Goal: Task Accomplishment & Management: Manage account settings

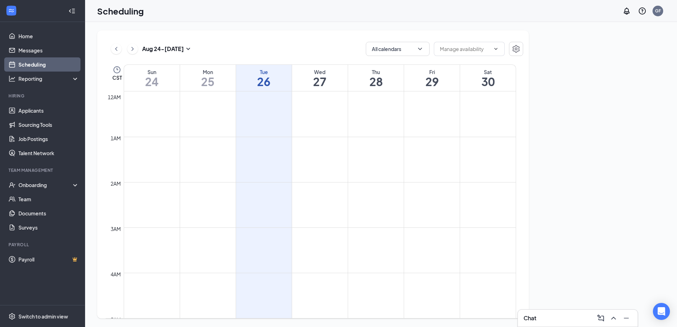
scroll to position [348, 0]
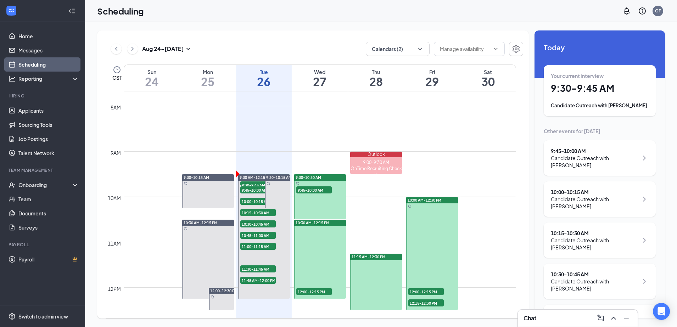
click at [47, 28] on ul "Home Messages Scheduling Reporting Hiring Applicants Sourcing Tools Job Posting…" at bounding box center [42, 163] width 85 height 283
click at [41, 32] on link "Home" at bounding box center [48, 36] width 61 height 14
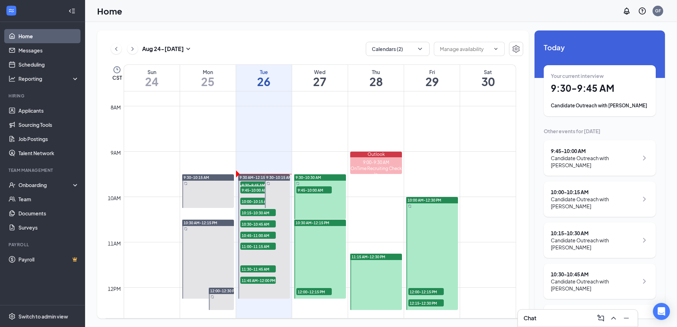
click at [615, 88] on h1 "9:30 - 9:45 AM" at bounding box center [600, 88] width 98 height 12
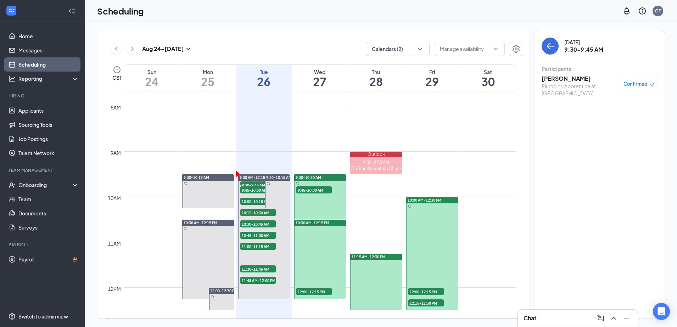
click at [563, 80] on h3 "[PERSON_NAME]" at bounding box center [578, 79] width 74 height 8
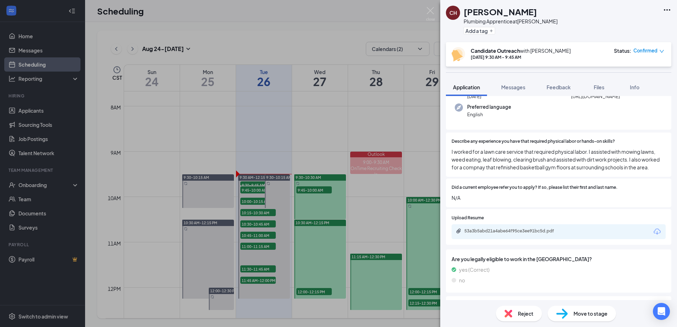
scroll to position [68, 0]
click at [491, 234] on div "53a3b5abd21a4abe64f95ce3ee91bc5d.pdf" at bounding box center [513, 230] width 115 height 7
click at [555, 85] on span "Feedback" at bounding box center [558, 87] width 24 height 6
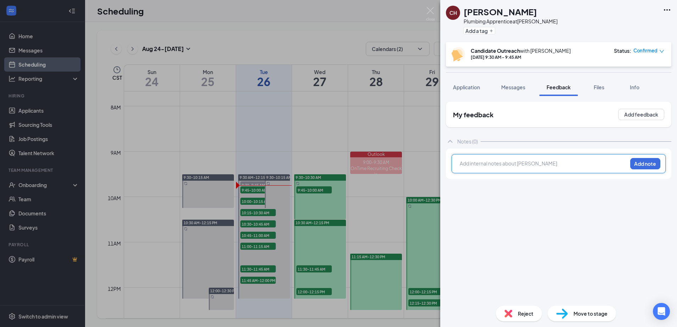
click at [476, 160] on div at bounding box center [543, 163] width 167 height 7
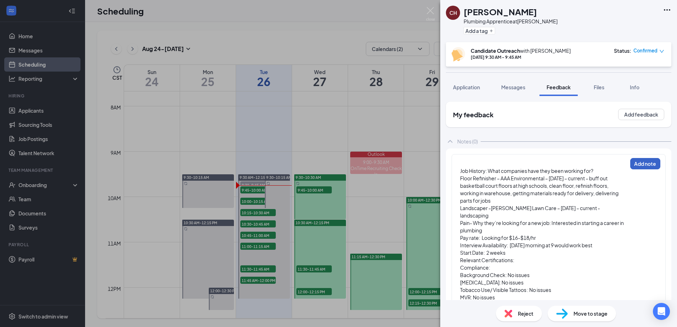
click at [638, 166] on button "Add note" at bounding box center [645, 163] width 30 height 11
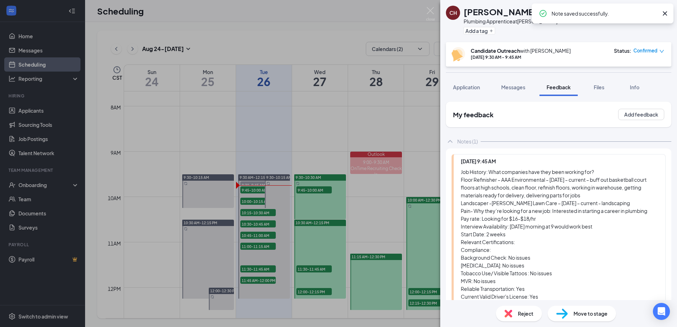
click at [571, 314] on div "Move to stage" at bounding box center [581, 314] width 68 height 16
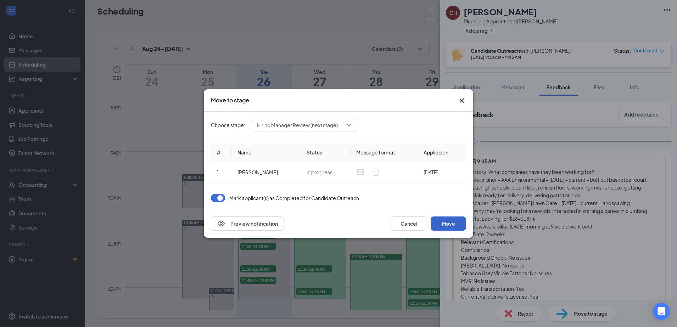
click at [453, 223] on button "Move" at bounding box center [448, 224] width 35 height 14
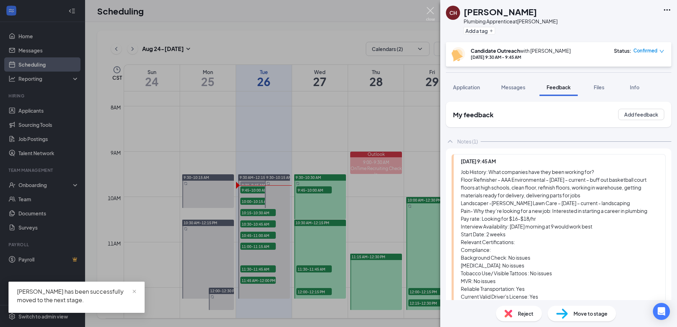
click at [428, 10] on img at bounding box center [430, 14] width 9 height 14
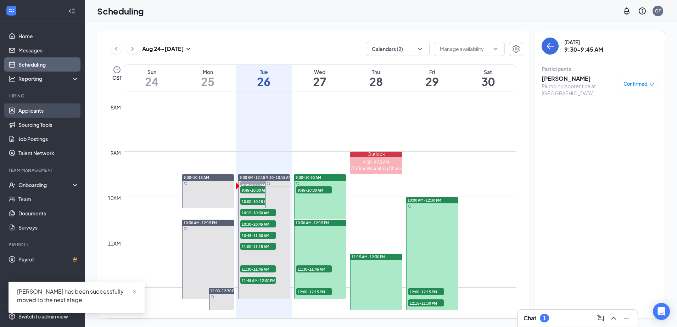
click at [21, 109] on link "Applicants" at bounding box center [48, 110] width 61 height 14
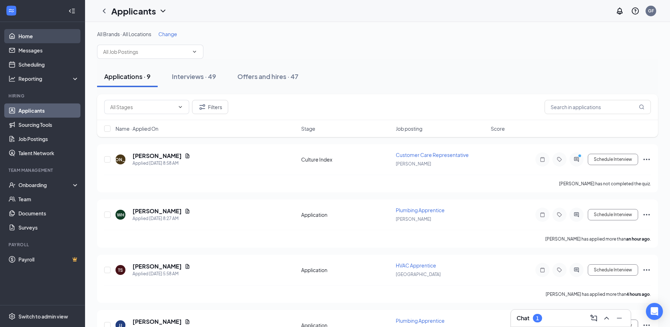
click at [42, 36] on link "Home" at bounding box center [48, 36] width 61 height 14
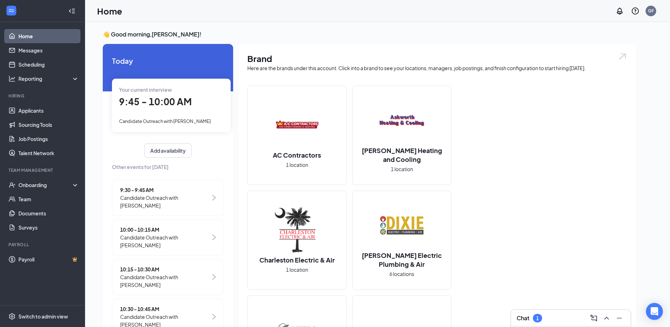
click at [150, 100] on span "9:45 - 10:00 AM" at bounding box center [155, 102] width 73 height 12
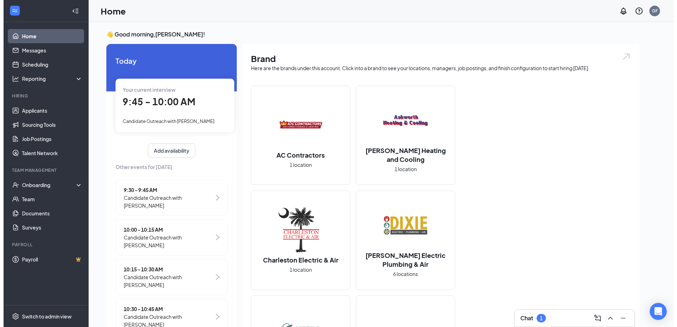
scroll to position [3, 0]
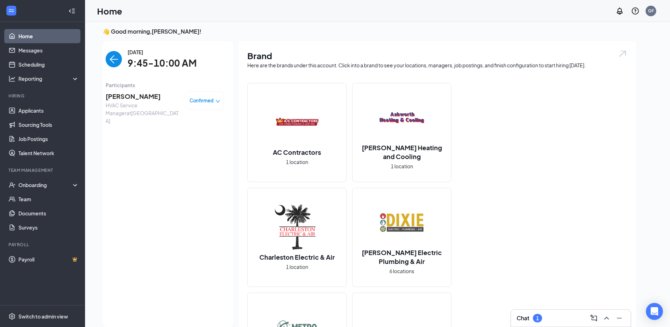
click at [122, 98] on span "[PERSON_NAME]" at bounding box center [143, 96] width 74 height 10
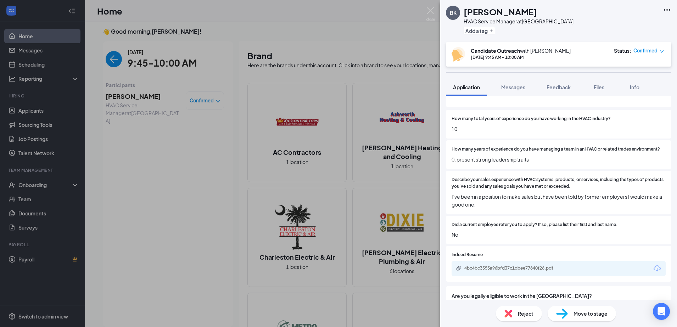
scroll to position [91, 0]
click at [523, 272] on div "4bc4bc3353a96bfd37c1dbee77840f26.pdf" at bounding box center [513, 268] width 115 height 7
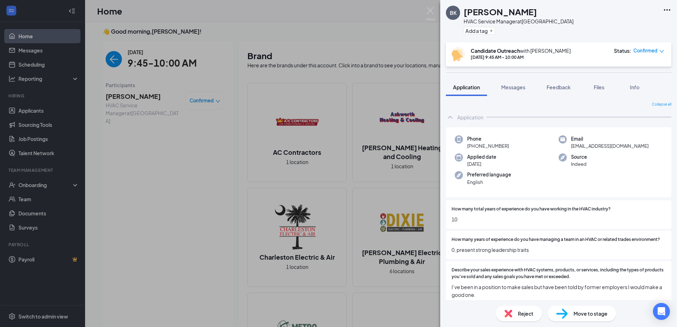
drag, startPoint x: 508, startPoint y: 145, endPoint x: 473, endPoint y: 144, distance: 34.7
click at [473, 144] on div "Phone [PHONE_NUMBER]" at bounding box center [507, 142] width 104 height 15
drag, startPoint x: 473, startPoint y: 144, endPoint x: 481, endPoint y: 145, distance: 7.9
copy span "[PHONE_NUMBER]"
click at [605, 92] on button "Files" at bounding box center [599, 87] width 28 height 18
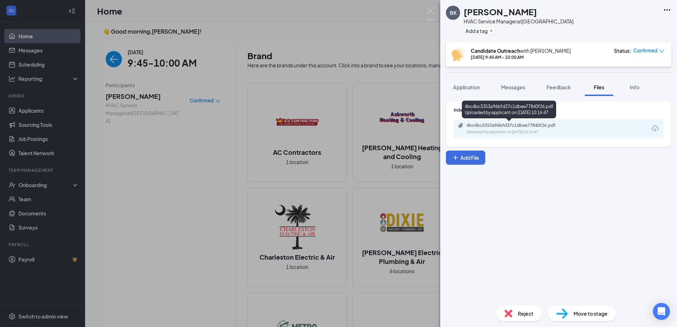
click at [479, 130] on div "Uploaded by applicant on [DATE] 10:16:47" at bounding box center [519, 132] width 106 height 6
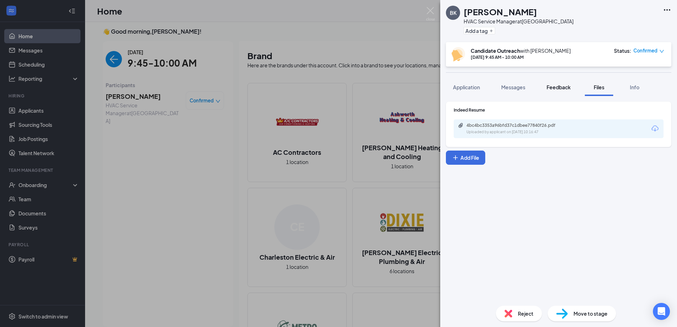
click at [557, 88] on span "Feedback" at bounding box center [558, 87] width 24 height 6
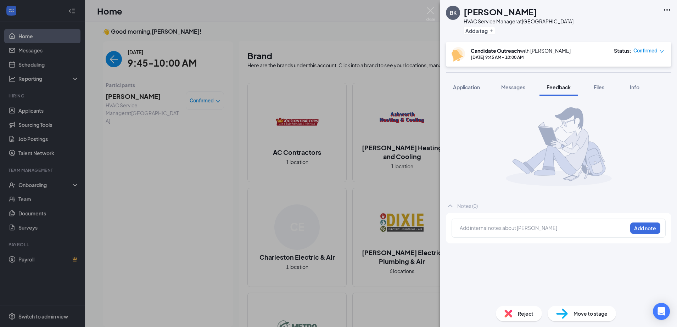
click at [480, 223] on div "Add internal notes about [PERSON_NAME] Add note" at bounding box center [558, 228] width 214 height 19
click at [477, 226] on div at bounding box center [543, 227] width 167 height 7
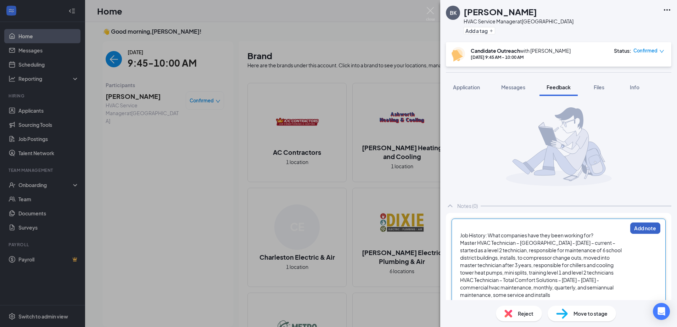
click at [640, 231] on button "Add note" at bounding box center [645, 228] width 30 height 11
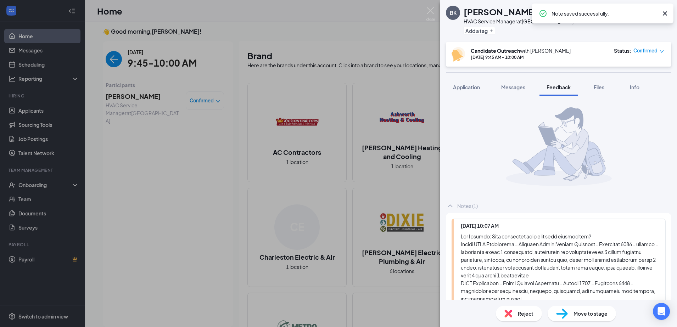
click at [578, 316] on span "Move to stage" at bounding box center [590, 314] width 34 height 8
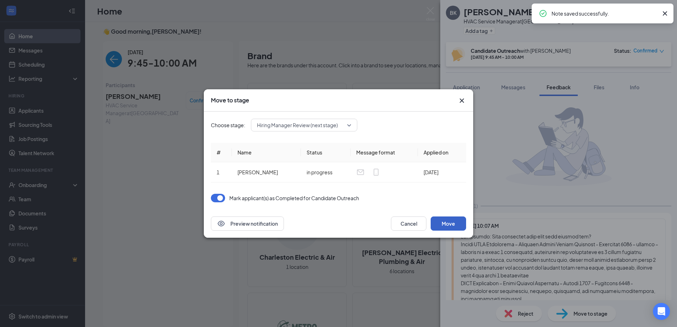
click at [454, 224] on button "Move" at bounding box center [448, 224] width 35 height 14
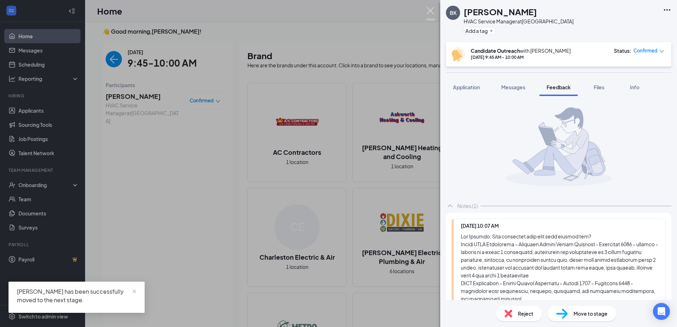
click at [433, 11] on img at bounding box center [430, 14] width 9 height 14
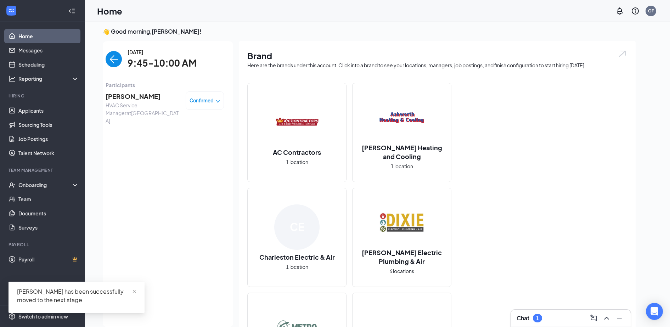
click at [109, 54] on img "back-button" at bounding box center [114, 59] width 16 height 16
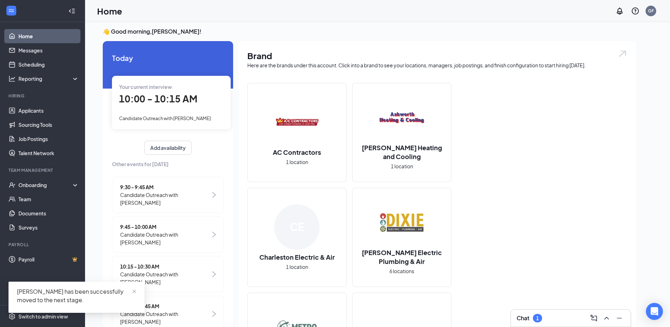
click at [177, 101] on span "10:00 - 10:15 AM" at bounding box center [158, 99] width 78 height 12
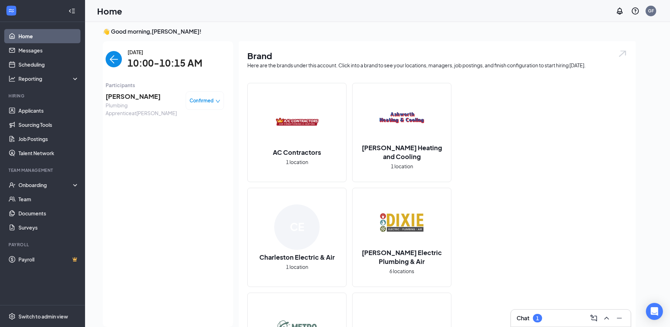
click at [134, 98] on span "[PERSON_NAME]" at bounding box center [143, 96] width 74 height 10
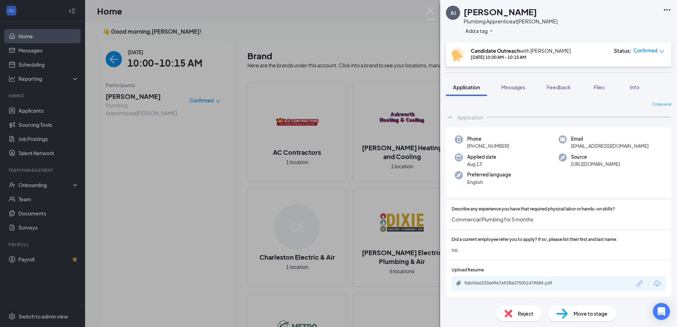
drag, startPoint x: 511, startPoint y: 146, endPoint x: 473, endPoint y: 150, distance: 38.4
click at [473, 150] on div "Phone [PHONE_NUMBER]" at bounding box center [507, 142] width 104 height 15
drag, startPoint x: 473, startPoint y: 150, endPoint x: 490, endPoint y: 147, distance: 17.2
copy span "[PHONE_NUMBER]"
click at [495, 286] on div "9abf6a6333e69e7a928a075001479084.pdf" at bounding box center [513, 283] width 115 height 7
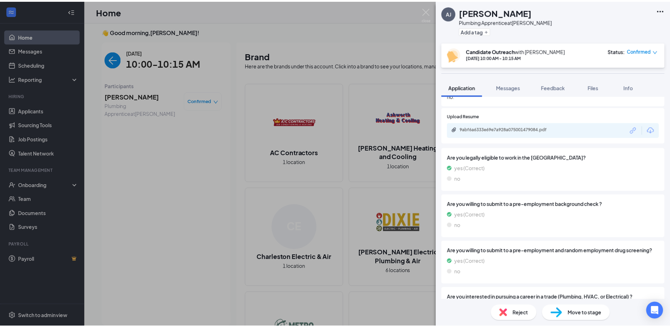
scroll to position [209, 0]
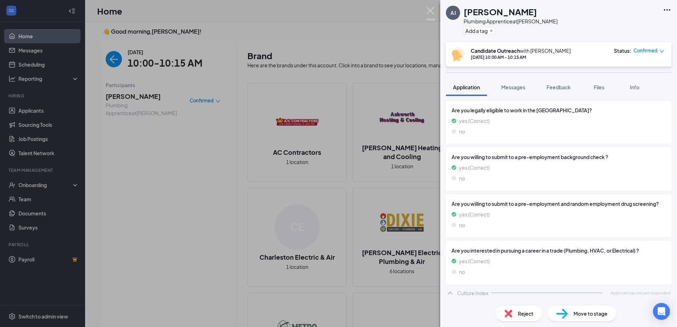
click at [428, 10] on img at bounding box center [430, 14] width 9 height 14
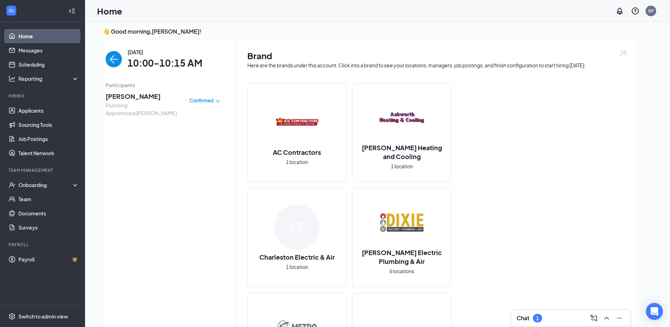
click at [540, 319] on div "1" at bounding box center [537, 318] width 9 height 9
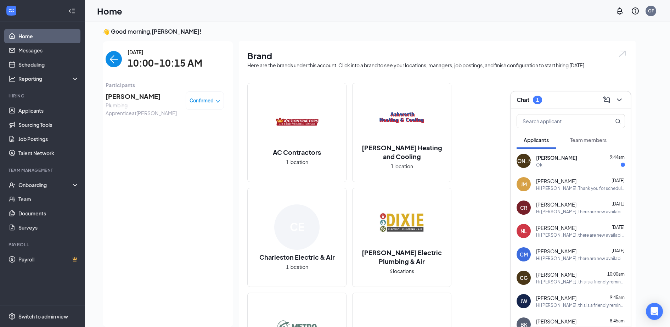
click at [546, 169] on div "[PERSON_NAME] 9:44am Ok" at bounding box center [571, 160] width 120 height 23
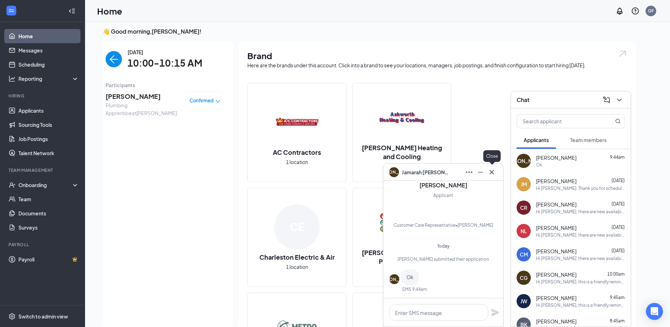
click at [495, 169] on icon "Cross" at bounding box center [492, 172] width 9 height 9
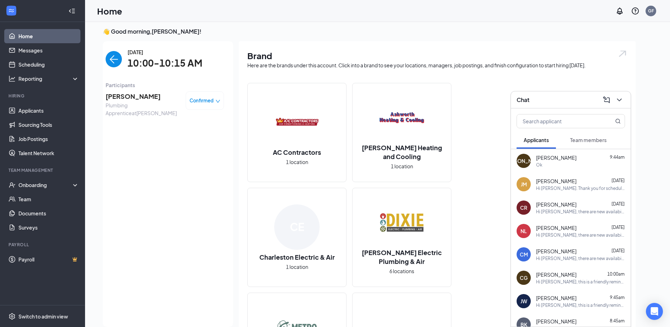
click at [558, 97] on div "Chat" at bounding box center [571, 99] width 108 height 11
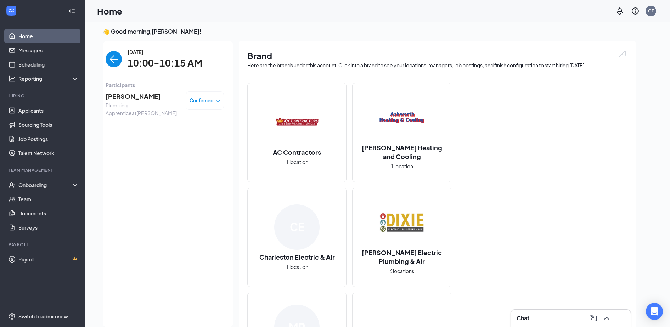
click at [120, 98] on span "[PERSON_NAME]" at bounding box center [143, 96] width 74 height 10
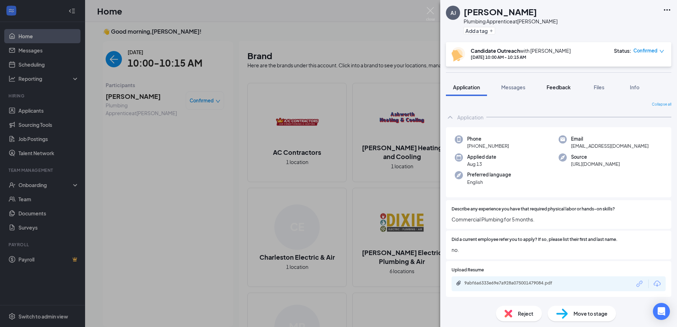
click at [562, 91] on button "Feedback" at bounding box center [558, 87] width 38 height 18
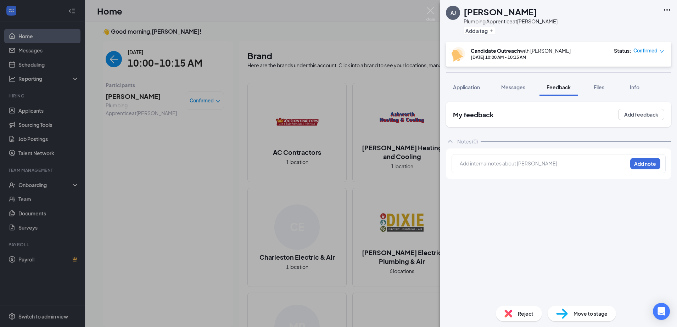
click at [478, 167] on div at bounding box center [543, 163] width 167 height 7
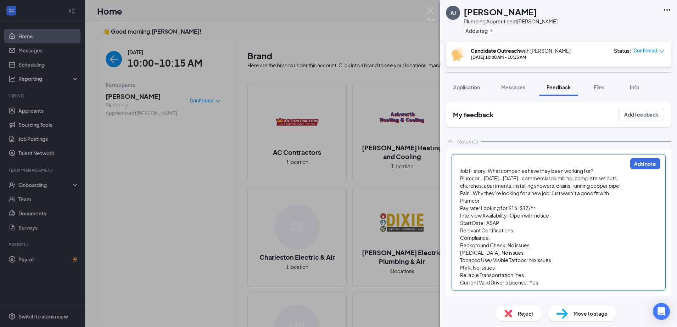
click at [459, 172] on div "Job History: What companies have they been working for? Plumcor – [DATE] – [DAT…" at bounding box center [558, 222] width 214 height 136
click at [461, 172] on span "Job History: What companies have they been working for?" at bounding box center [526, 171] width 133 height 6
click at [461, 170] on span "Job History: What companies have they been working for?" at bounding box center [526, 171] width 133 height 6
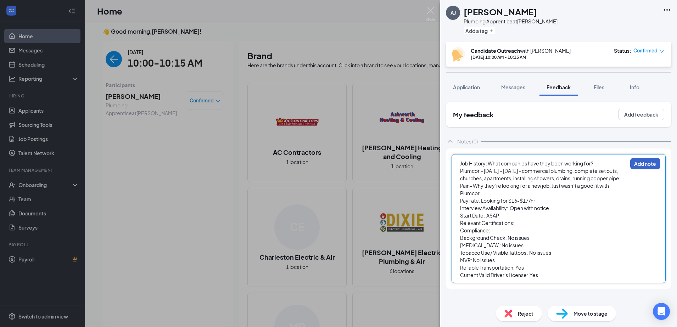
click at [644, 160] on button "Add note" at bounding box center [645, 163] width 30 height 11
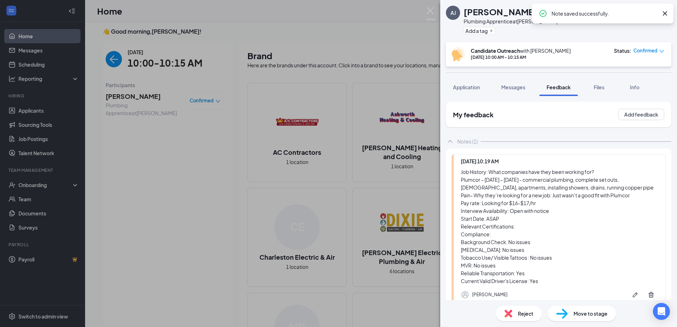
click at [572, 309] on div "Move to stage" at bounding box center [581, 314] width 68 height 16
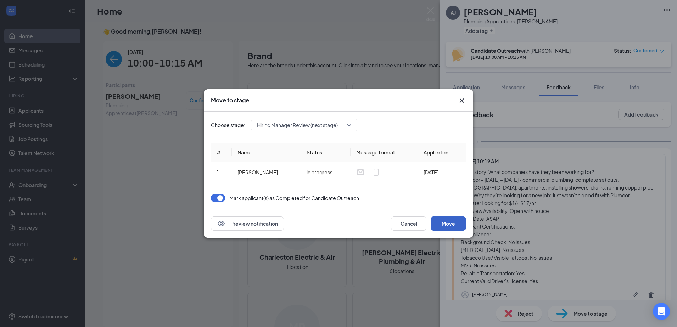
click at [455, 226] on button "Move" at bounding box center [448, 224] width 35 height 14
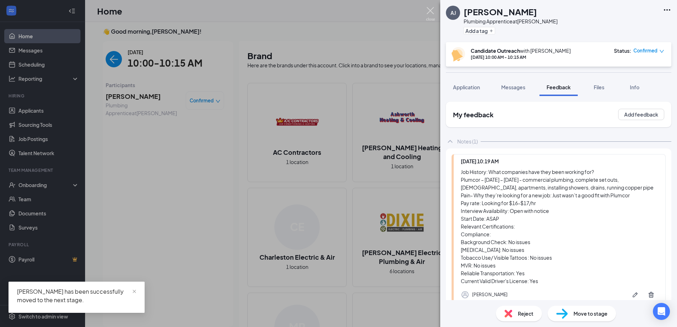
click at [432, 11] on img at bounding box center [430, 14] width 9 height 14
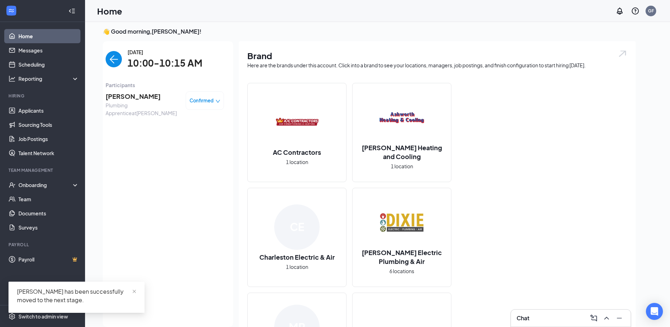
click at [108, 61] on img "back-button" at bounding box center [114, 59] width 16 height 16
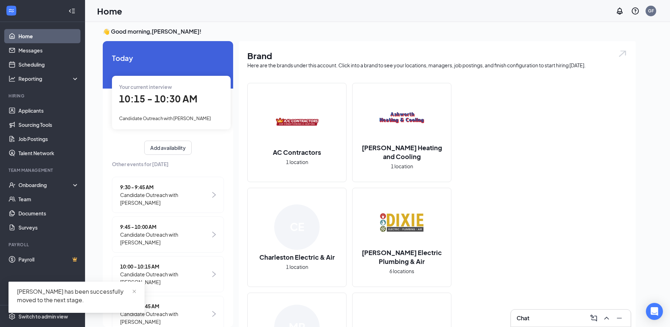
click at [176, 103] on span "10:15 - 10:30 AM" at bounding box center [158, 99] width 78 height 12
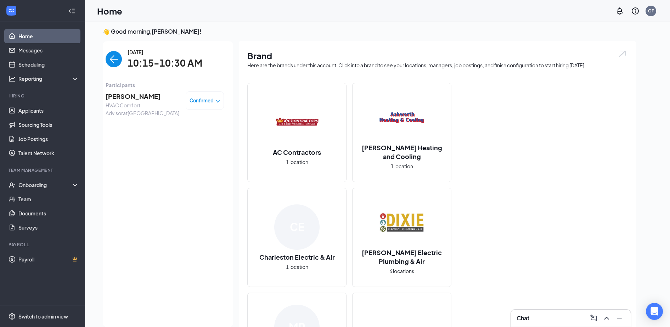
click at [129, 97] on span "[PERSON_NAME]" at bounding box center [143, 96] width 74 height 10
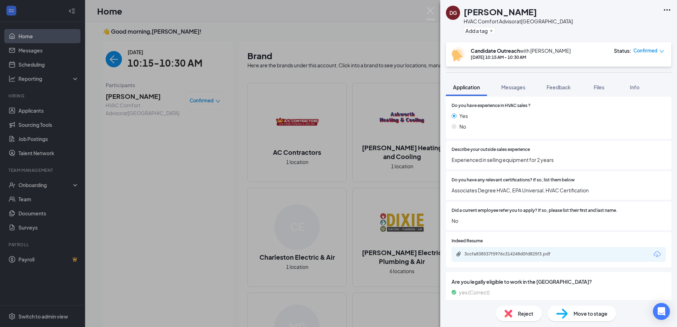
scroll to position [124, 0]
click at [513, 251] on div "3ccfa838537f5976c314248d0fd825f3.pdf" at bounding box center [513, 254] width 99 height 6
click at [260, 27] on div "[PERSON_NAME] HVAC Comfort Advisor at [GEOGRAPHIC_DATA] Add a tag Candidate Out…" at bounding box center [338, 163] width 677 height 327
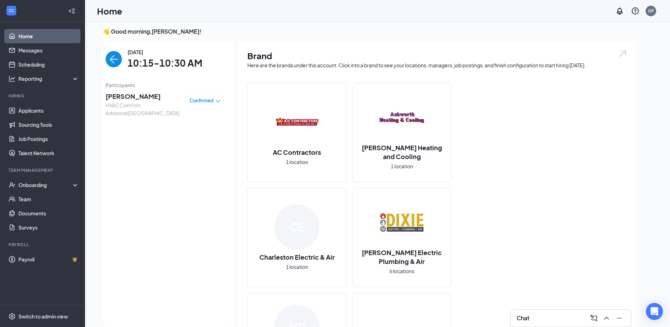
click at [107, 61] on img "back-button" at bounding box center [114, 59] width 16 height 16
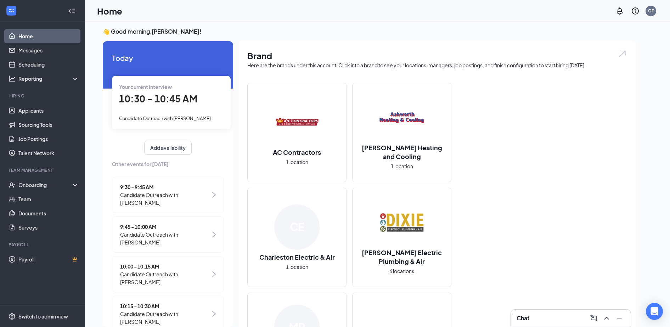
click at [166, 112] on div "Your current interview 10:30 - 10:45 AM Candidate Outreach with [PERSON_NAME]" at bounding box center [171, 102] width 119 height 53
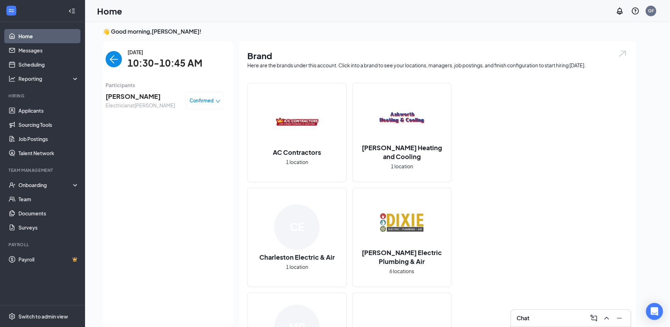
click at [137, 96] on span "[PERSON_NAME]" at bounding box center [140, 96] width 69 height 10
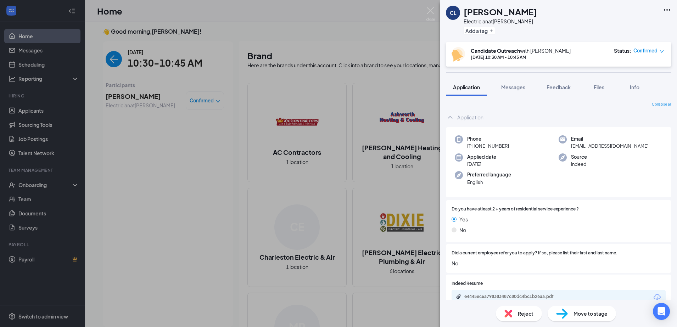
drag, startPoint x: 510, startPoint y: 145, endPoint x: 471, endPoint y: 148, distance: 39.1
click at [471, 148] on div "Phone [PHONE_NUMBER]" at bounding box center [507, 142] width 104 height 15
drag, startPoint x: 471, startPoint y: 148, endPoint x: 482, endPoint y: 147, distance: 10.3
copy span "[PHONE_NUMBER]"
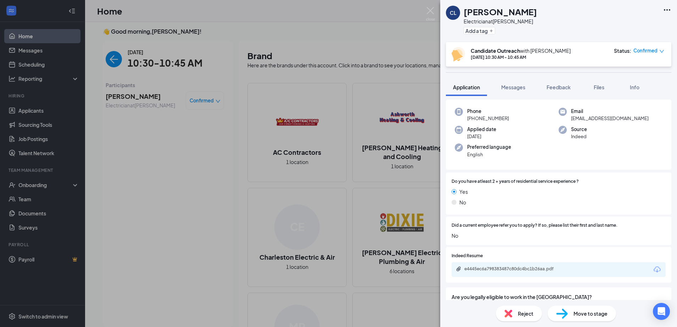
scroll to position [28, 0]
click at [492, 271] on div "e4445ec6a798383487c80dc4bc1b26aa.pdf" at bounding box center [513, 269] width 115 height 7
click at [560, 88] on span "Feedback" at bounding box center [558, 87] width 24 height 6
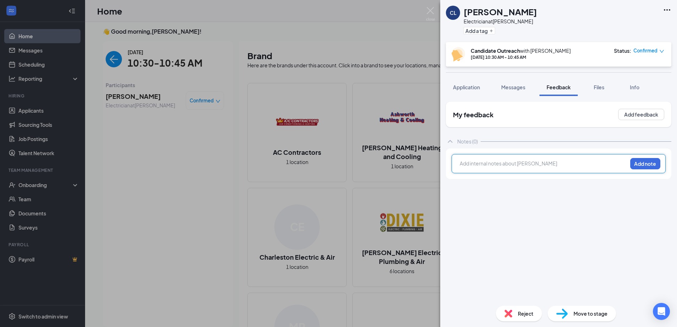
click at [484, 169] on div at bounding box center [543, 164] width 167 height 9
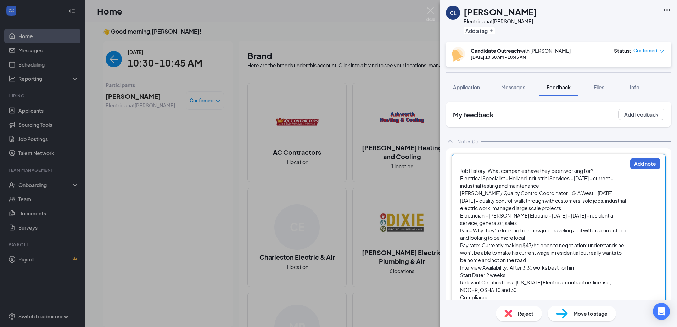
click at [461, 170] on span "Job History: What companies have they been working for?" at bounding box center [526, 171] width 133 height 6
click at [460, 172] on span "Job History: What companies have they been working for?" at bounding box center [526, 171] width 133 height 6
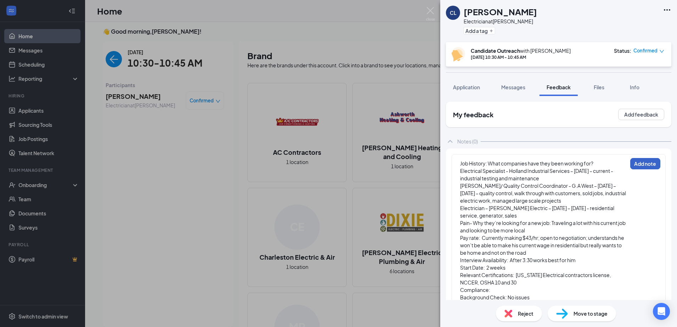
click at [630, 164] on button "Add note" at bounding box center [645, 163] width 30 height 11
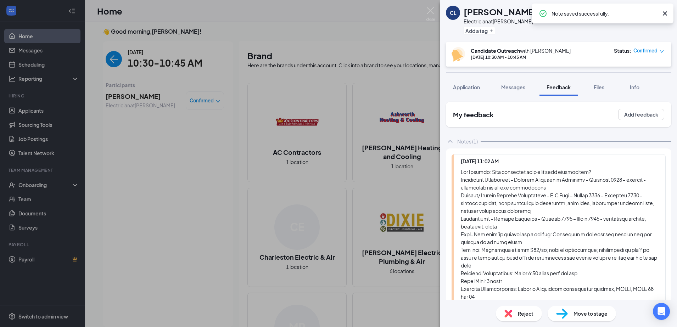
click at [574, 315] on span "Move to stage" at bounding box center [590, 314] width 34 height 8
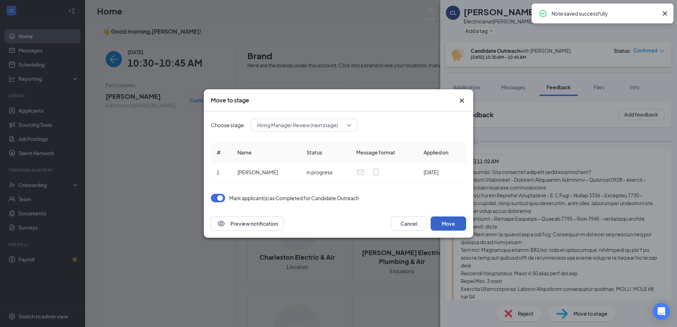
click at [456, 225] on button "Move" at bounding box center [448, 224] width 35 height 14
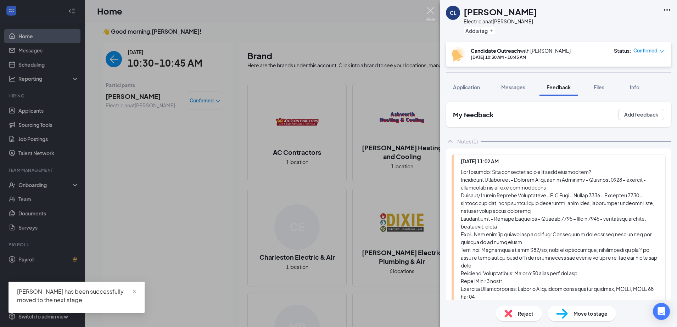
click at [430, 13] on img at bounding box center [430, 14] width 9 height 14
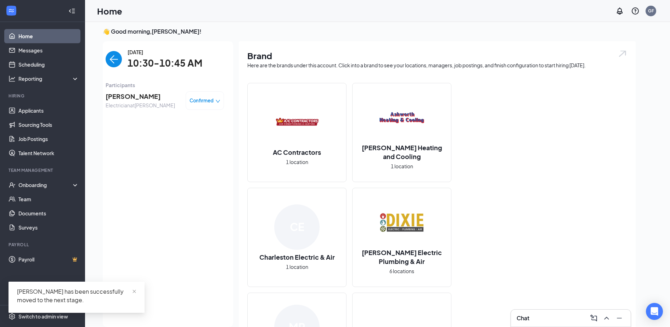
click at [106, 62] on img "back-button" at bounding box center [114, 59] width 16 height 16
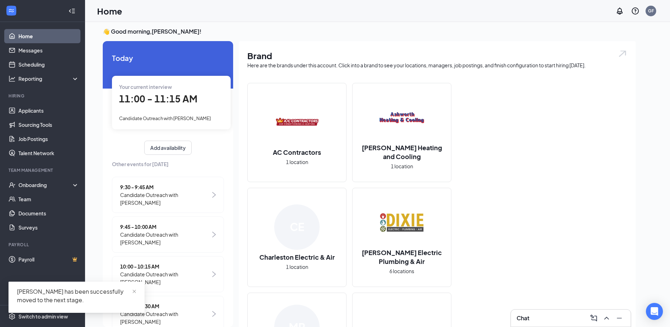
click at [179, 101] on span "11:00 - 11:15 AM" at bounding box center [158, 99] width 78 height 12
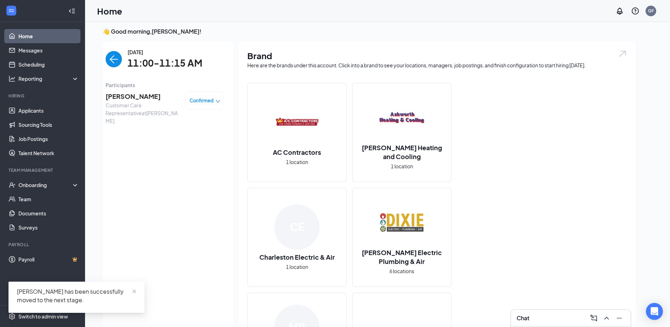
click at [140, 90] on div "[PERSON_NAME] Customer Care Representative at [PERSON_NAME] Confirmed" at bounding box center [165, 108] width 118 height 38
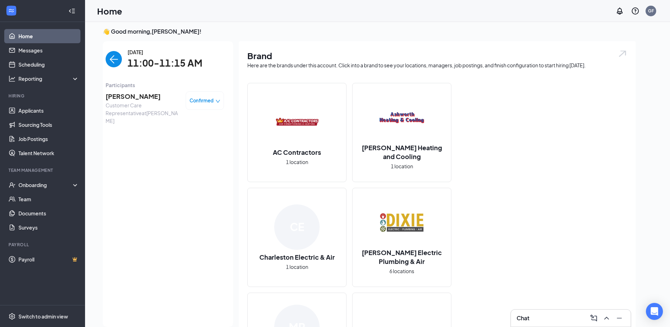
click at [134, 95] on span "[PERSON_NAME]" at bounding box center [143, 96] width 74 height 10
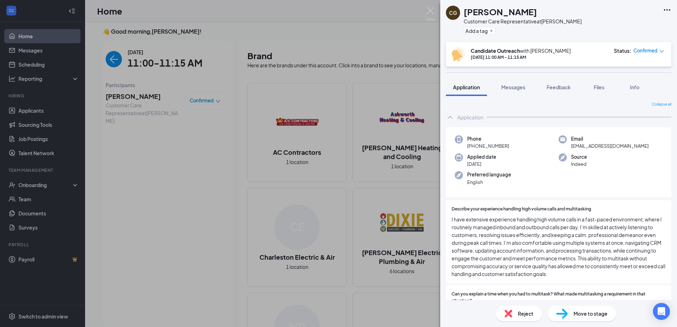
scroll to position [12, 0]
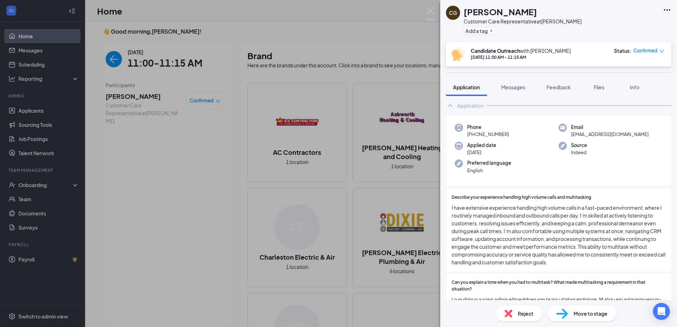
drag, startPoint x: 508, startPoint y: 134, endPoint x: 471, endPoint y: 137, distance: 36.6
click at [471, 137] on div "Phone [PHONE_NUMBER]" at bounding box center [507, 131] width 104 height 15
drag, startPoint x: 471, startPoint y: 137, endPoint x: 486, endPoint y: 133, distance: 15.4
copy span "[PHONE_NUMBER]"
click at [602, 87] on span "Files" at bounding box center [599, 87] width 11 height 6
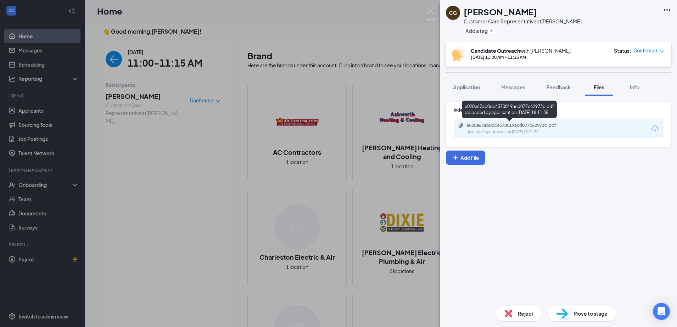
click at [515, 126] on div "e020e67ab0dc4370019acd077c62973b.pdf" at bounding box center [515, 126] width 99 height 6
click at [550, 92] on button "Feedback" at bounding box center [558, 87] width 38 height 18
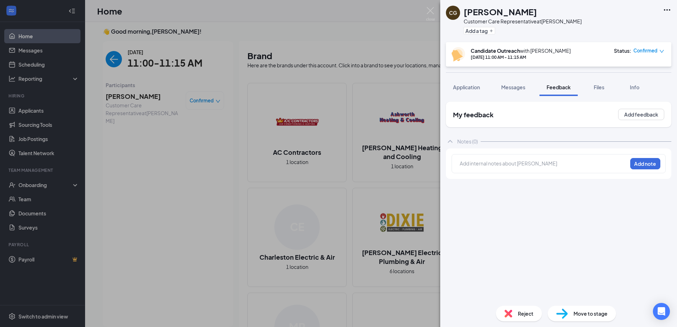
click at [471, 168] on div at bounding box center [543, 164] width 167 height 9
click at [631, 167] on button "Add note" at bounding box center [645, 163] width 30 height 11
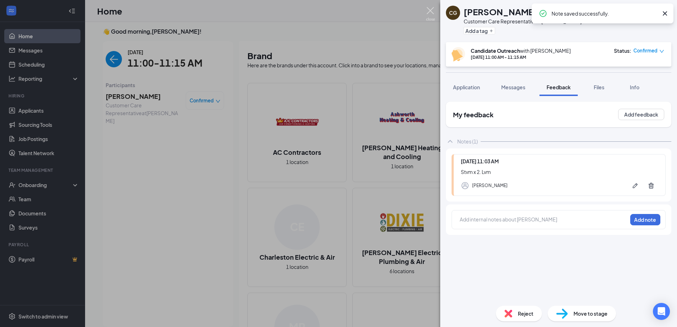
click at [429, 13] on img at bounding box center [430, 14] width 9 height 14
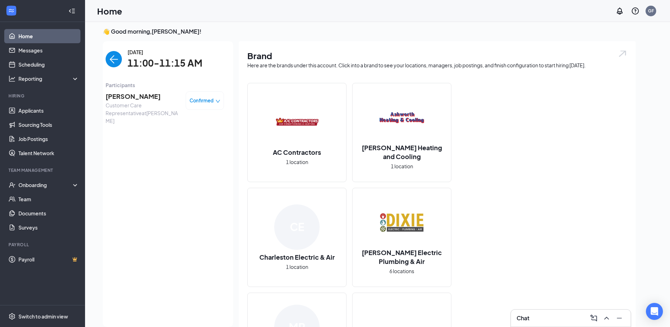
click at [141, 98] on span "[PERSON_NAME]" at bounding box center [143, 96] width 74 height 10
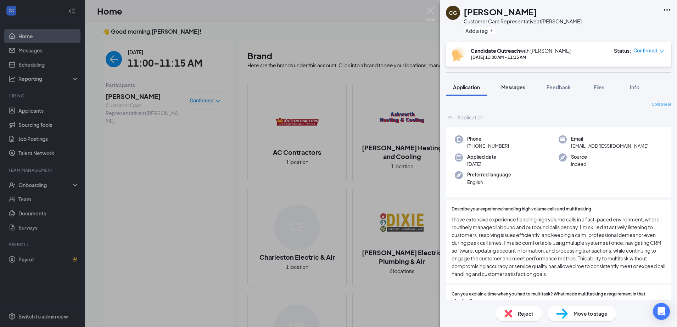
click at [515, 86] on span "Messages" at bounding box center [513, 87] width 24 height 6
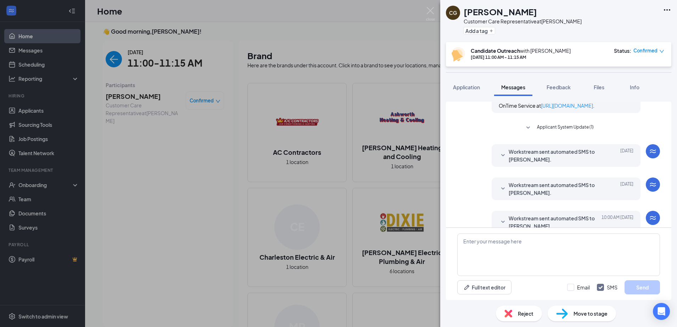
scroll to position [226, 0]
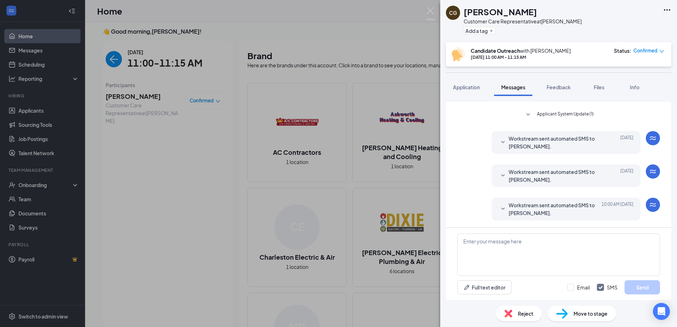
click at [520, 142] on span "Workstream sent automated SMS to [PERSON_NAME]." at bounding box center [554, 143] width 93 height 16
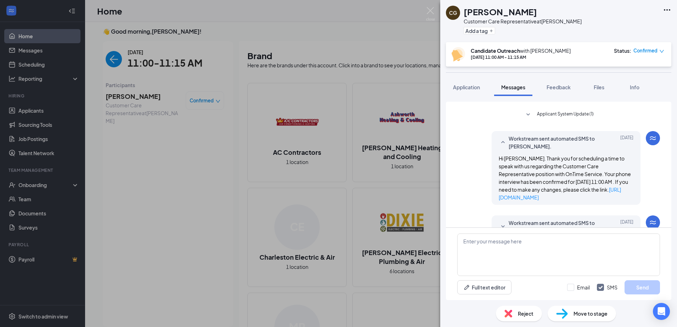
click at [520, 142] on span "Workstream sent automated SMS to [PERSON_NAME]." at bounding box center [554, 143] width 93 height 16
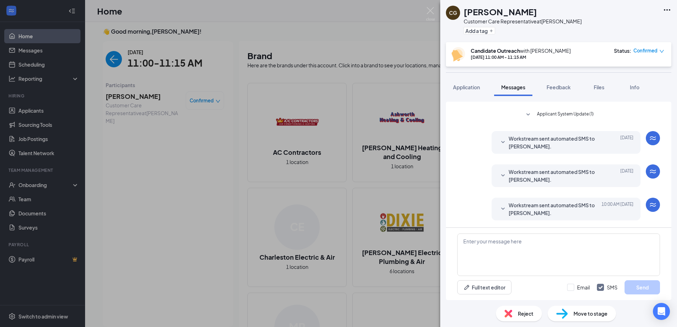
click at [516, 210] on span "Workstream sent automated SMS to [PERSON_NAME]." at bounding box center [554, 209] width 93 height 16
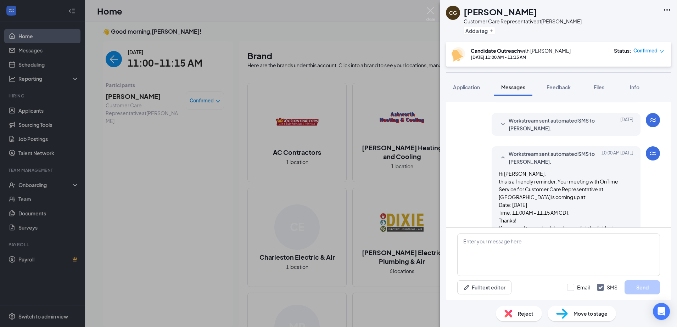
click at [555, 156] on span "Workstream sent automated SMS to [PERSON_NAME]." at bounding box center [554, 158] width 93 height 16
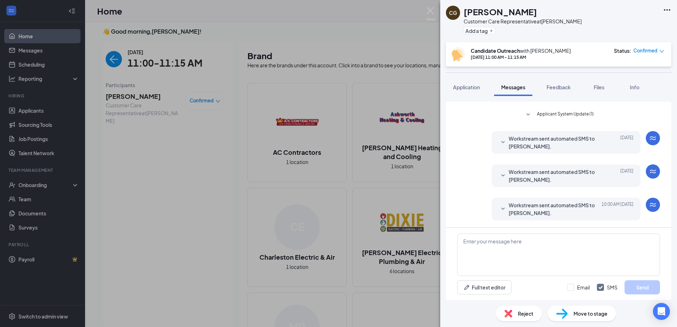
click at [526, 178] on span "Workstream sent automated SMS to [PERSON_NAME]." at bounding box center [554, 176] width 93 height 16
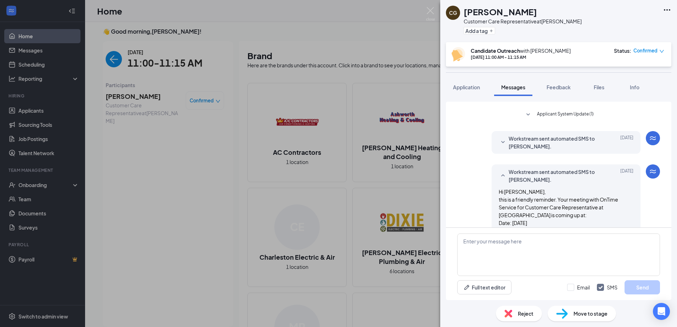
scroll to position [278, 0]
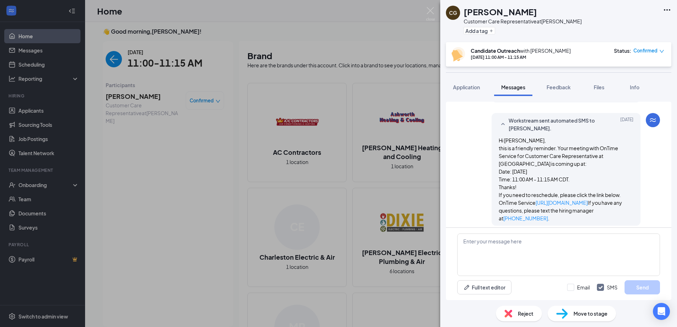
click at [525, 130] on span "Workstream sent automated SMS to [PERSON_NAME]." at bounding box center [554, 125] width 93 height 16
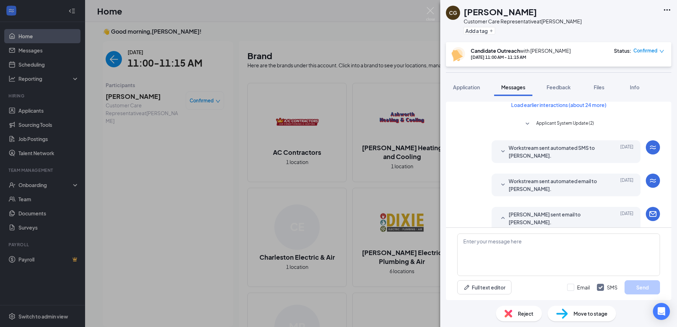
scroll to position [7, 0]
click at [530, 152] on span "Workstream sent automated SMS to [PERSON_NAME]." at bounding box center [554, 153] width 93 height 16
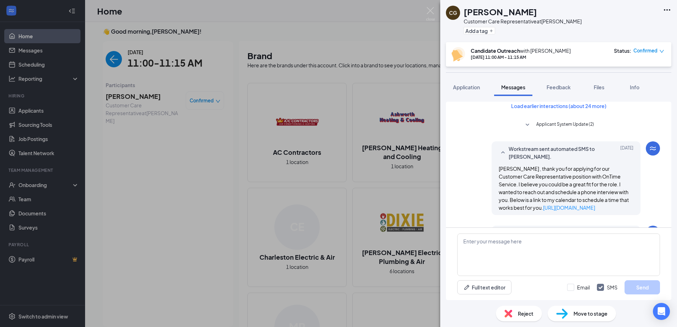
click at [538, 151] on span "Workstream sent automated SMS to [PERSON_NAME]." at bounding box center [554, 153] width 93 height 16
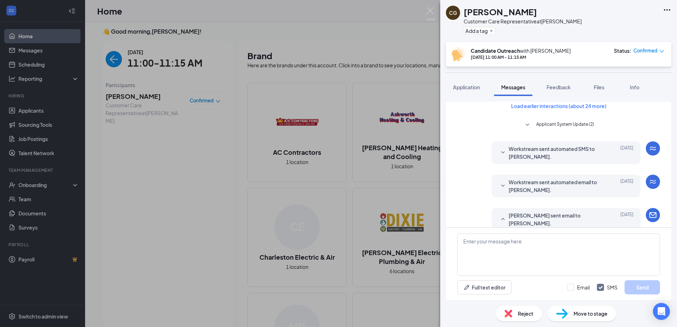
click at [534, 189] on span "Workstream sent automated email to [PERSON_NAME]." at bounding box center [554, 186] width 93 height 16
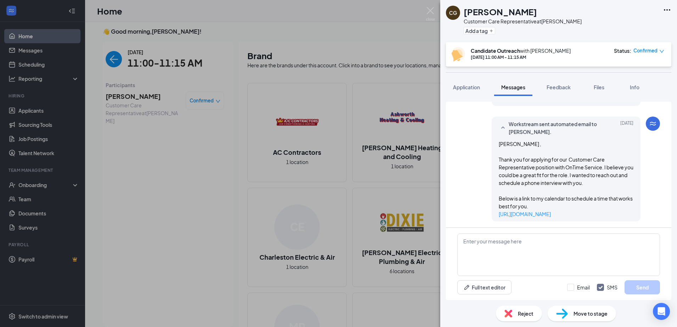
scroll to position [63, 0]
click at [532, 140] on div "Workstream sent automated email to [PERSON_NAME]. [DATE] [PERSON_NAME] , Thank …" at bounding box center [565, 170] width 149 height 105
click at [519, 131] on span "Workstream sent automated email to [PERSON_NAME]." at bounding box center [554, 130] width 93 height 16
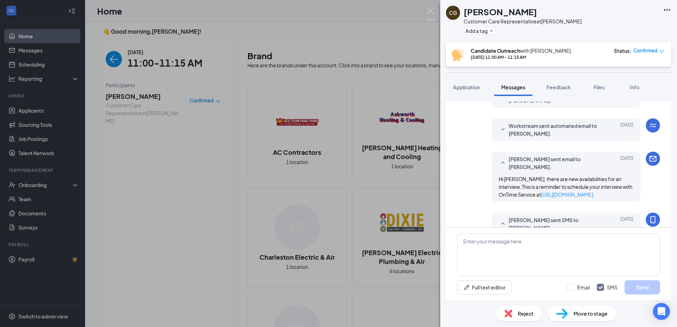
scroll to position [0, 0]
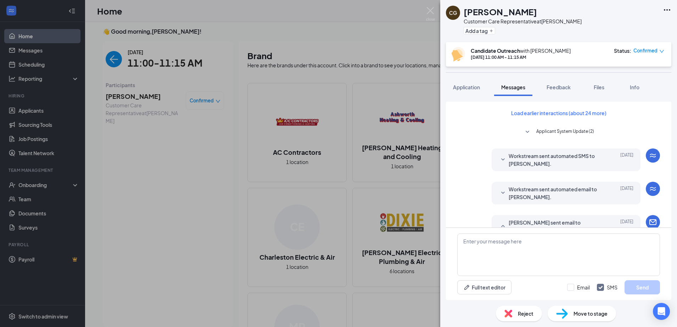
click at [556, 132] on span "Applicant System Update (2)" at bounding box center [565, 132] width 58 height 9
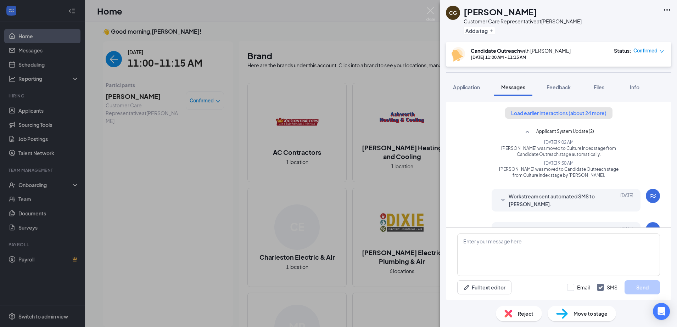
click at [562, 116] on button "Load earlier interactions (about 24 more)" at bounding box center [558, 112] width 107 height 11
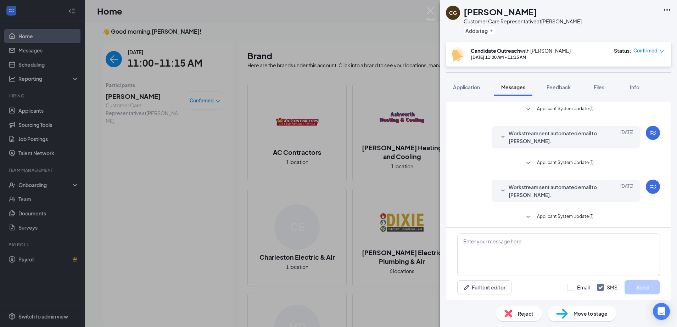
click at [541, 135] on span "Workstream sent automated email to [PERSON_NAME]." at bounding box center [554, 137] width 93 height 16
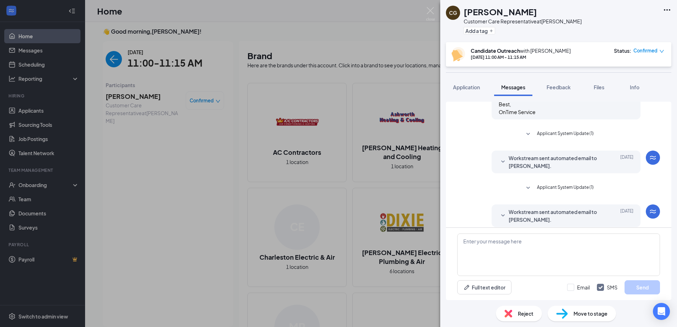
scroll to position [81, 0]
click at [549, 162] on span "Workstream sent automated email to [PERSON_NAME]." at bounding box center [554, 161] width 93 height 16
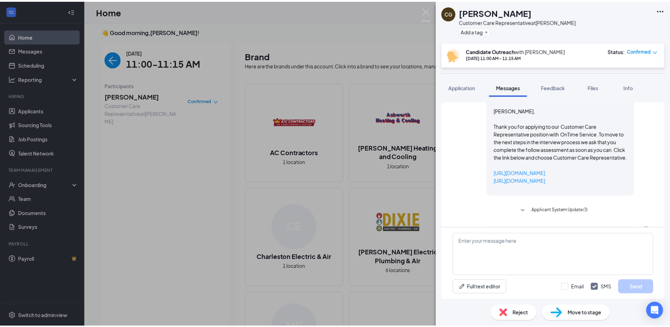
scroll to position [148, 0]
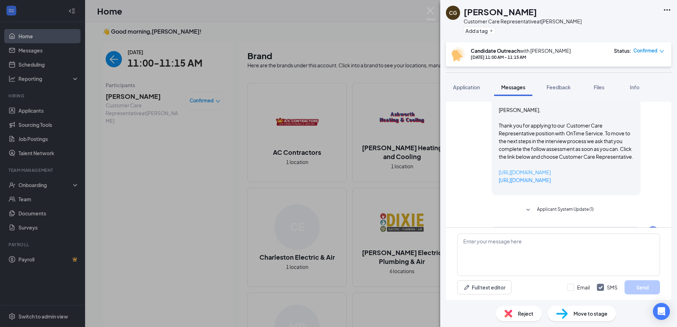
click at [551, 175] on link "[URL][DOMAIN_NAME]" at bounding box center [525, 172] width 52 height 6
click at [432, 12] on img at bounding box center [430, 14] width 9 height 14
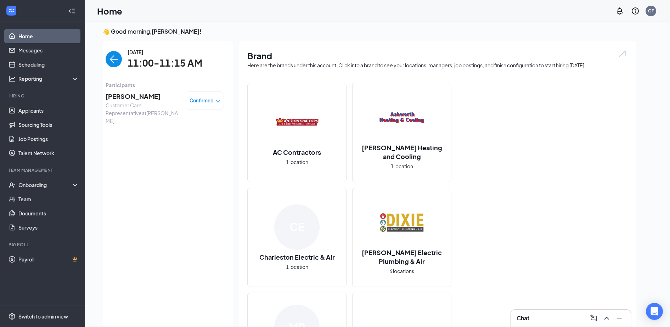
click at [109, 59] on img "back-button" at bounding box center [114, 59] width 16 height 16
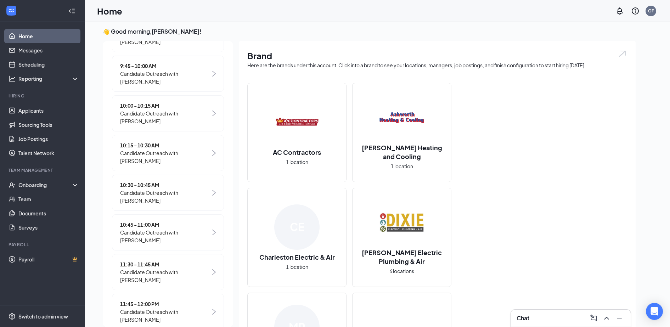
scroll to position [194, 0]
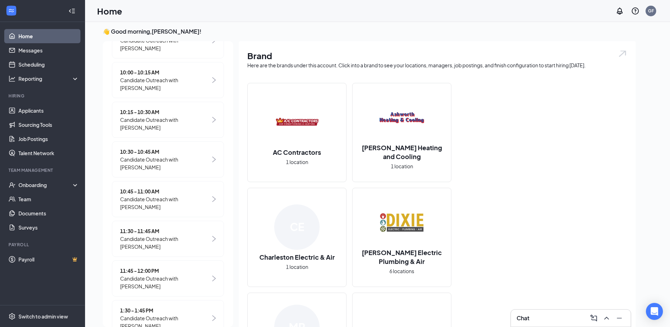
click at [186, 238] on span "Candidate Outreach with [PERSON_NAME]" at bounding box center [165, 243] width 90 height 16
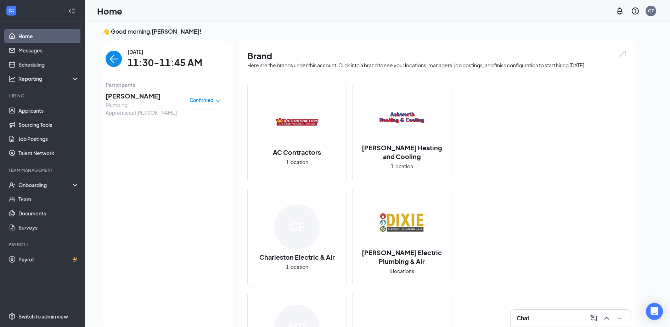
click at [109, 63] on img "back-button" at bounding box center [114, 59] width 16 height 16
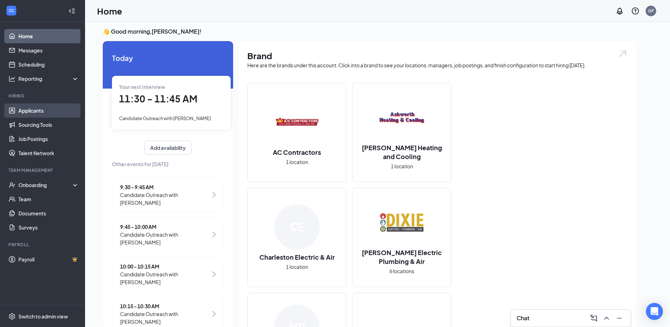
click at [44, 108] on link "Applicants" at bounding box center [48, 110] width 61 height 14
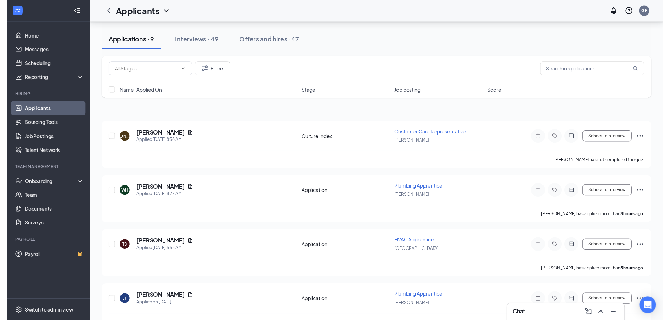
scroll to position [52, 0]
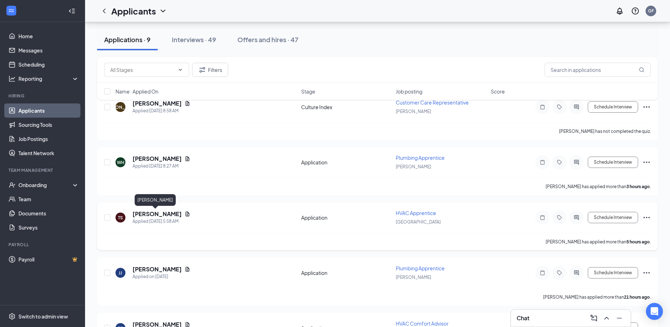
click at [152, 213] on h5 "[PERSON_NAME]" at bounding box center [157, 214] width 49 height 8
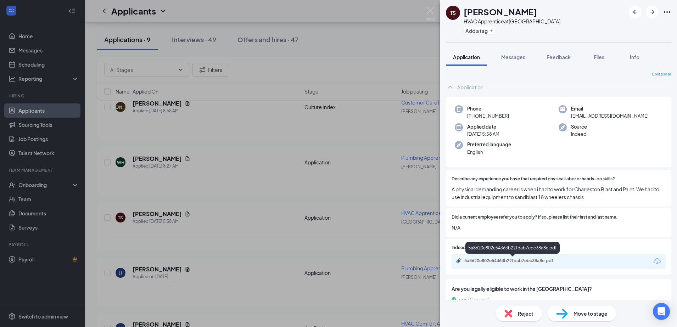
click at [509, 262] on div "5a8620e802e54363b22fdab7ebc38a8e.pdf" at bounding box center [513, 261] width 99 height 6
click at [430, 13] on img at bounding box center [430, 14] width 9 height 14
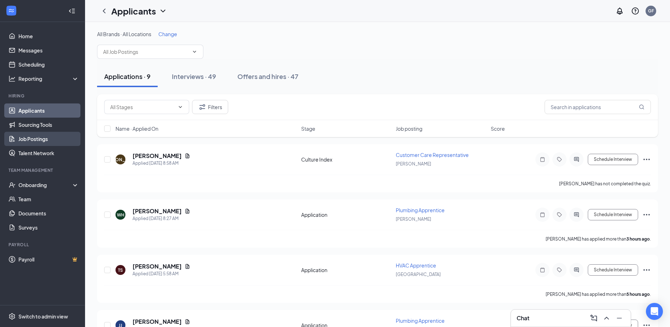
click at [38, 138] on link "Job Postings" at bounding box center [48, 139] width 61 height 14
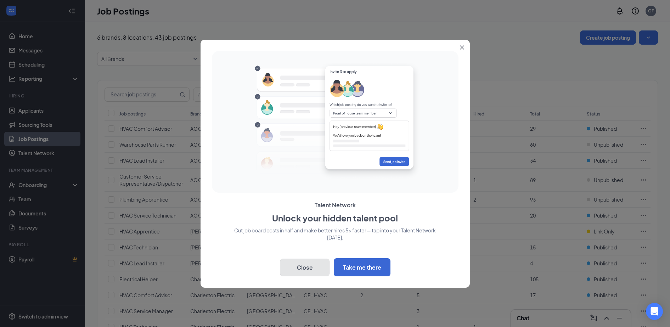
click at [297, 266] on button "Close" at bounding box center [305, 268] width 50 height 18
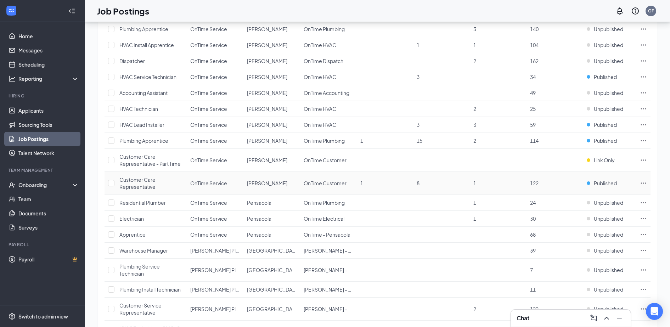
scroll to position [510, 0]
click at [600, 58] on span "Unpublished" at bounding box center [608, 61] width 29 height 7
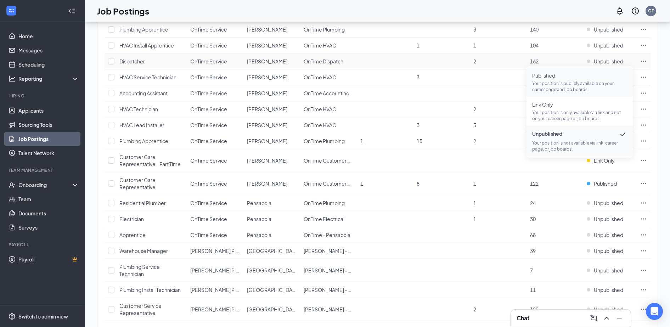
click at [551, 78] on span "Published" at bounding box center [579, 75] width 95 height 7
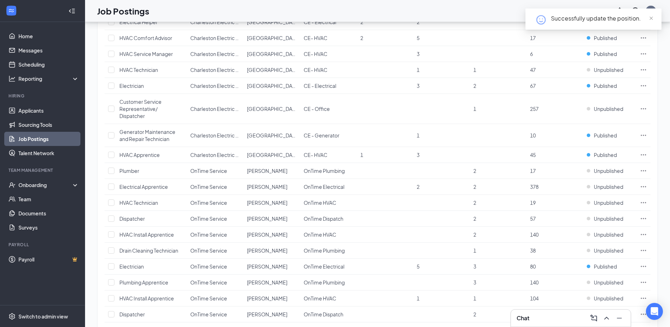
scroll to position [0, 0]
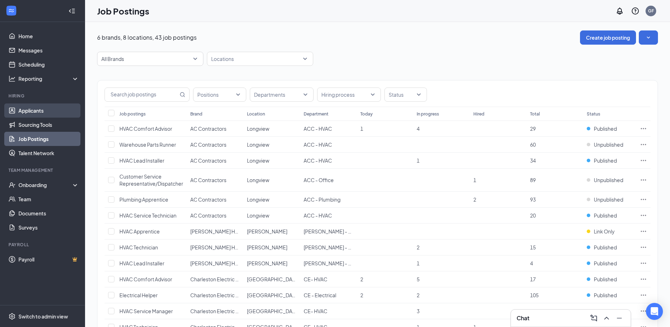
click at [46, 109] on link "Applicants" at bounding box center [48, 110] width 61 height 14
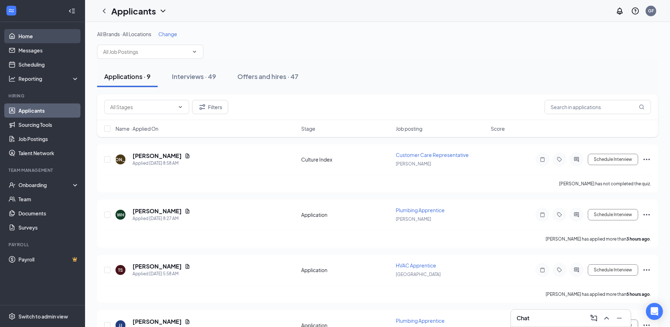
click at [25, 42] on link "Home" at bounding box center [48, 36] width 61 height 14
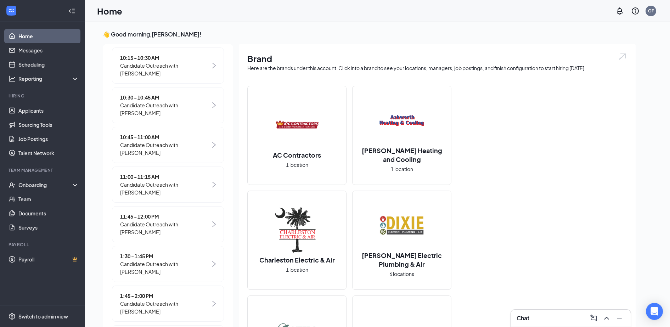
scroll to position [252, 0]
click at [171, 139] on span "10:45 - 11:00 AM" at bounding box center [165, 137] width 90 height 8
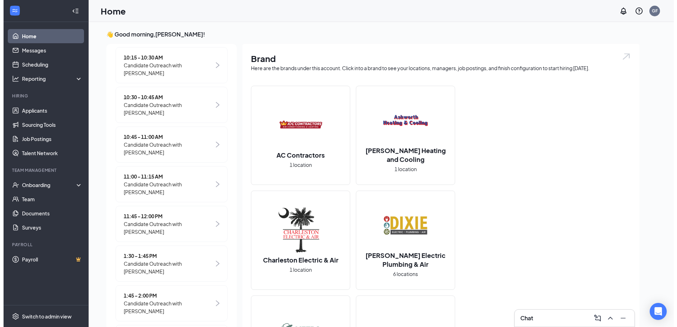
scroll to position [3, 0]
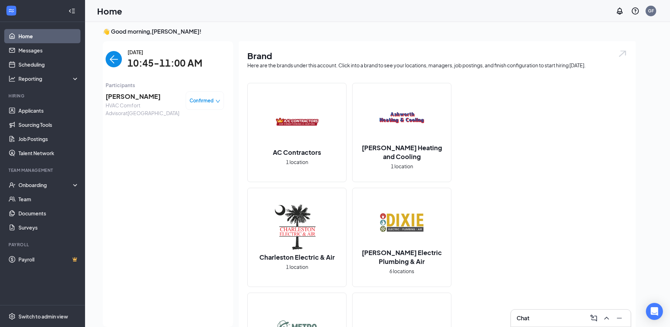
click at [125, 104] on span "HVAC Comfort Advisor at [GEOGRAPHIC_DATA]" at bounding box center [143, 109] width 74 height 16
click at [125, 100] on span "[PERSON_NAME]" at bounding box center [143, 96] width 74 height 10
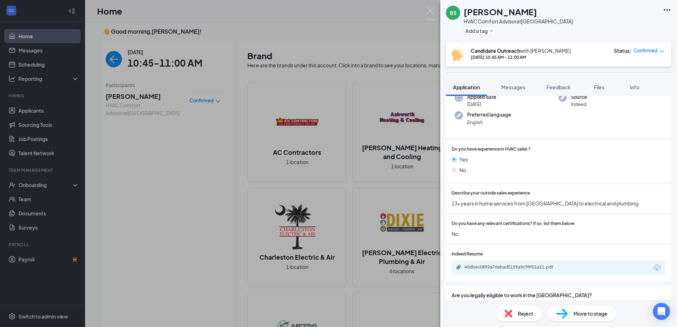
scroll to position [61, 0]
click at [487, 265] on div "40db6c0892a76ebad5159a9c99f01a11.pdf" at bounding box center [513, 267] width 99 height 6
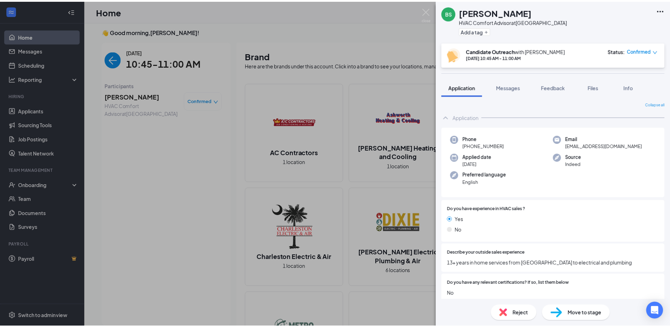
scroll to position [61, 0]
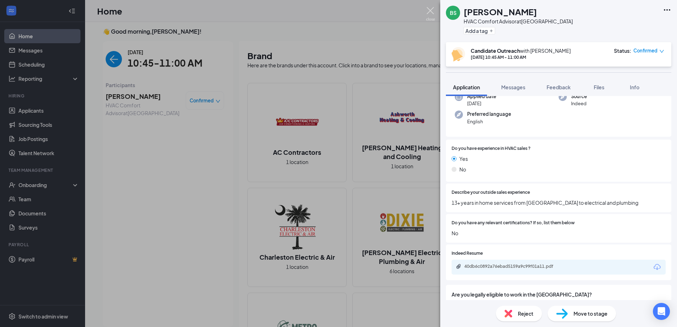
click at [433, 12] on img at bounding box center [430, 14] width 9 height 14
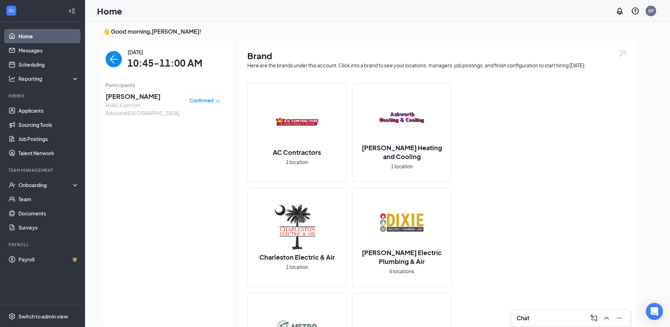
click at [113, 58] on img "back-button" at bounding box center [114, 59] width 16 height 16
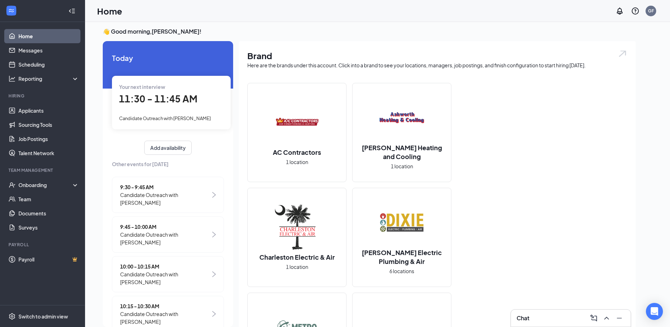
click at [151, 109] on div "Your next interview 11:30 - 11:45 AM Candidate Outreach with Karsten Eason" at bounding box center [171, 102] width 119 height 53
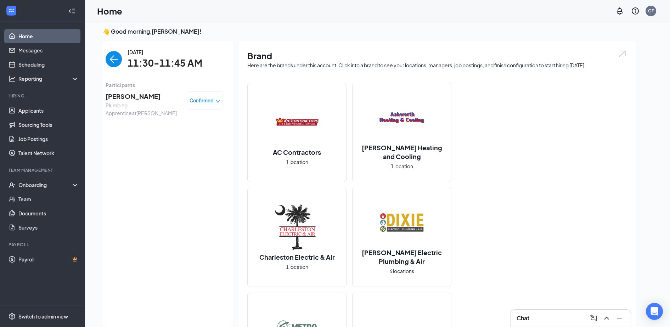
click at [196, 103] on span "Confirmed" at bounding box center [202, 100] width 24 height 7
click at [178, 121] on span "Request Reschedule" at bounding box center [183, 121] width 49 height 8
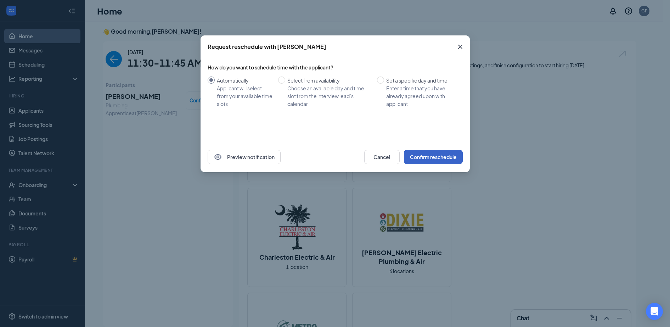
click at [434, 157] on button "Confirm reschedule" at bounding box center [433, 157] width 59 height 14
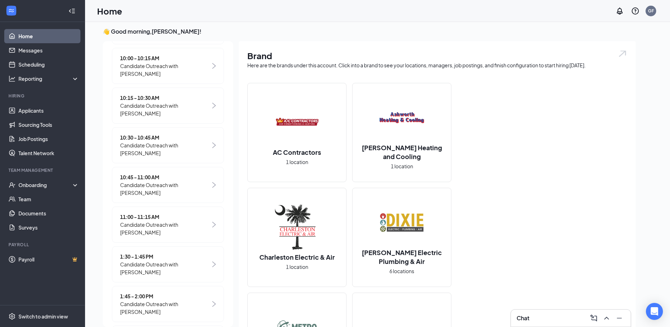
click at [140, 178] on span "10:45 - 11:00 AM" at bounding box center [165, 177] width 90 height 8
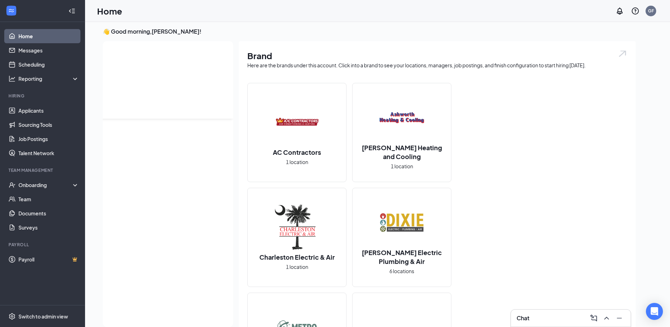
scroll to position [0, 0]
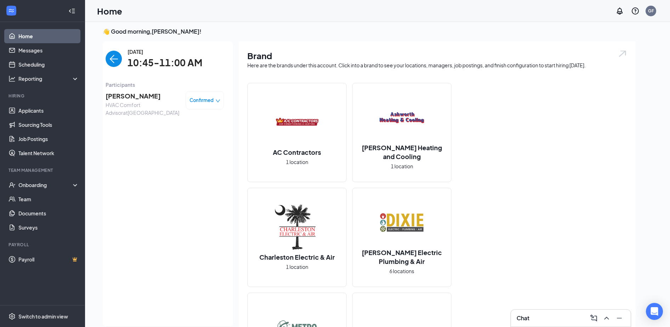
click at [122, 96] on span "[PERSON_NAME]" at bounding box center [143, 96] width 74 height 10
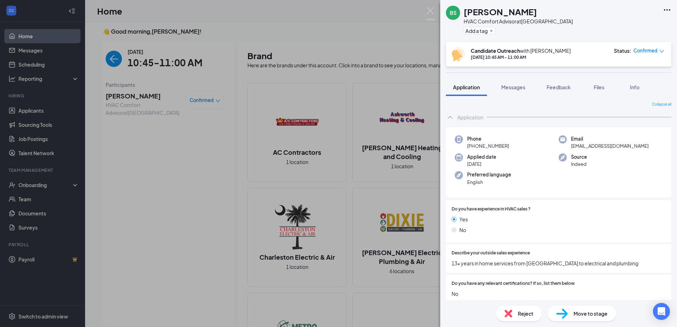
drag, startPoint x: 513, startPoint y: 146, endPoint x: 473, endPoint y: 147, distance: 39.7
click at [473, 147] on div "Phone +1 (317) 378-9305" at bounding box center [507, 142] width 104 height 15
drag, startPoint x: 473, startPoint y: 147, endPoint x: 479, endPoint y: 147, distance: 6.0
copy span "(317) 378-9305"
click at [428, 13] on img at bounding box center [430, 14] width 9 height 14
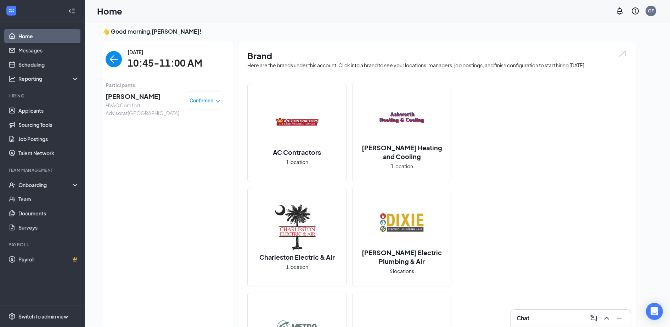
click at [122, 98] on span "[PERSON_NAME]" at bounding box center [143, 96] width 74 height 10
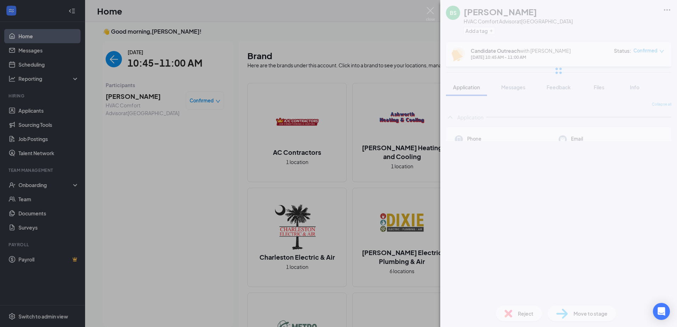
scroll to position [0, 0]
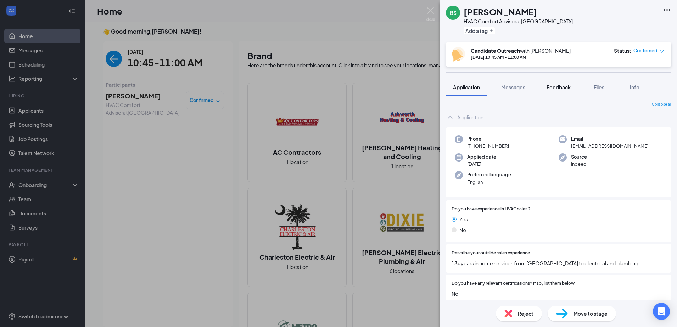
click at [570, 84] on span "Feedback" at bounding box center [558, 87] width 24 height 6
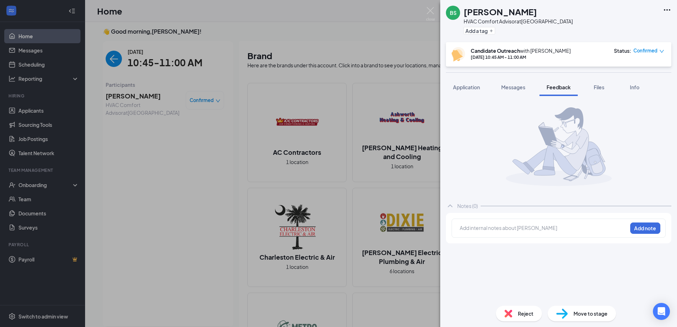
click at [473, 96] on div "Notes (0) Add internal notes about Brett Shively Add note" at bounding box center [558, 198] width 237 height 204
click at [468, 92] on button "Application" at bounding box center [466, 87] width 41 height 18
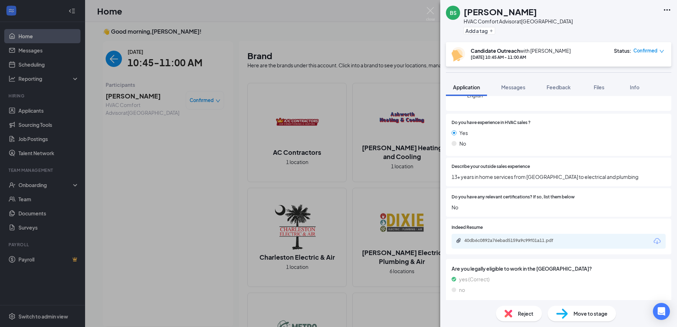
scroll to position [87, 0]
click at [481, 242] on div "40db6c0892a76ebad5159a9c99f01a11.pdf" at bounding box center [513, 240] width 99 height 6
click at [568, 86] on span "Feedback" at bounding box center [558, 87] width 24 height 6
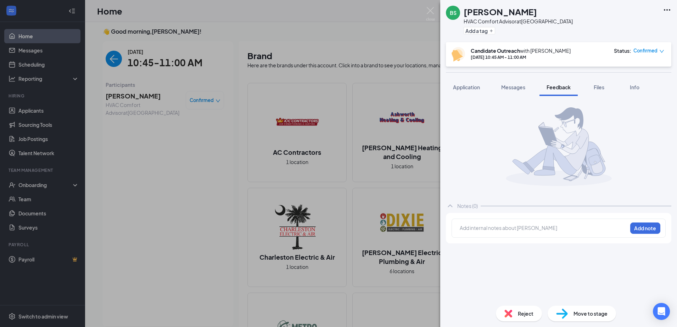
click at [480, 226] on div at bounding box center [543, 227] width 167 height 7
click at [653, 226] on button "Add note" at bounding box center [645, 228] width 30 height 11
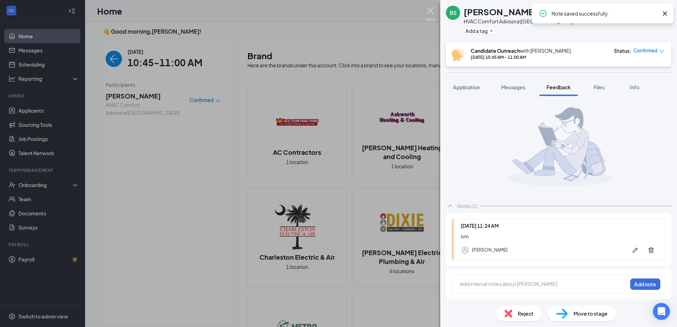
click at [430, 14] on img at bounding box center [430, 14] width 9 height 14
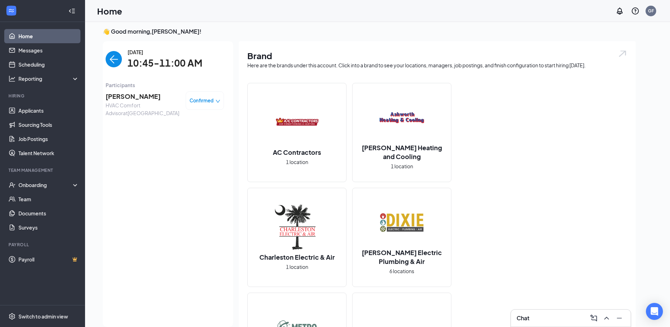
scroll to position [0, 0]
click at [106, 58] on img "back-button" at bounding box center [114, 59] width 16 height 16
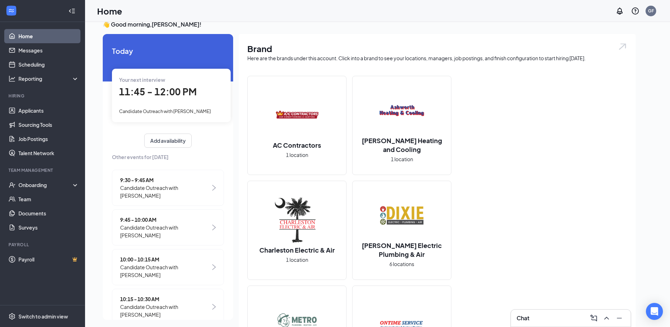
scroll to position [0, 0]
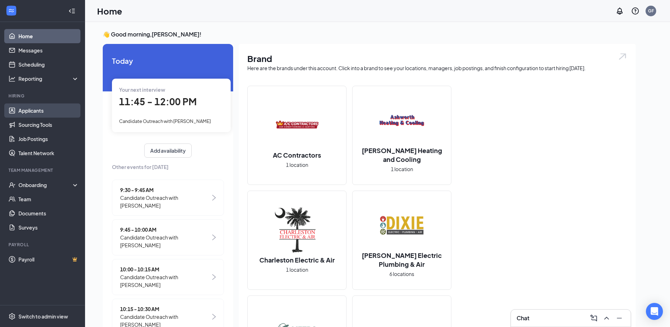
click at [21, 105] on link "Applicants" at bounding box center [48, 110] width 61 height 14
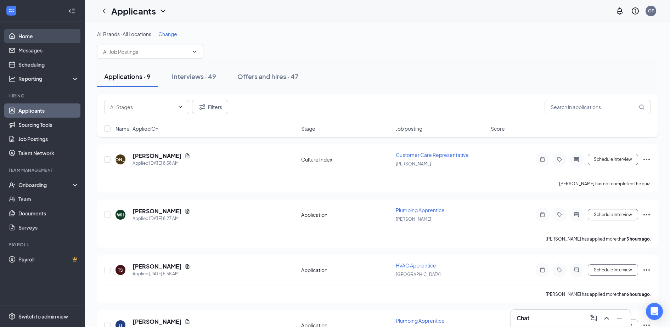
click at [31, 34] on link "Home" at bounding box center [48, 36] width 61 height 14
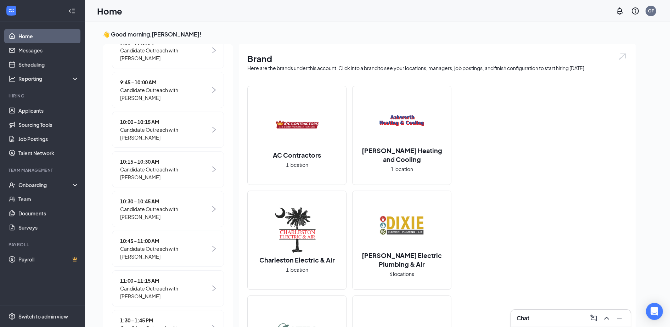
scroll to position [148, 0]
click at [171, 246] on span "Candidate Outreach with [PERSON_NAME]" at bounding box center [165, 252] width 90 height 16
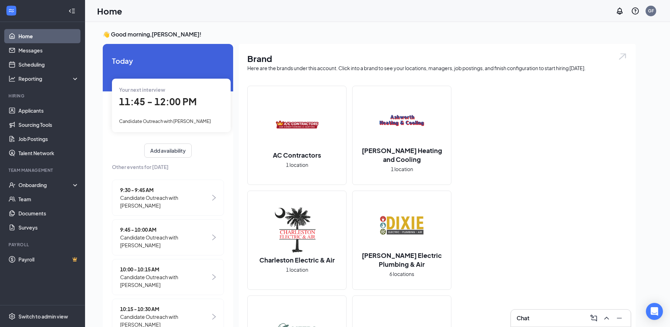
scroll to position [3, 0]
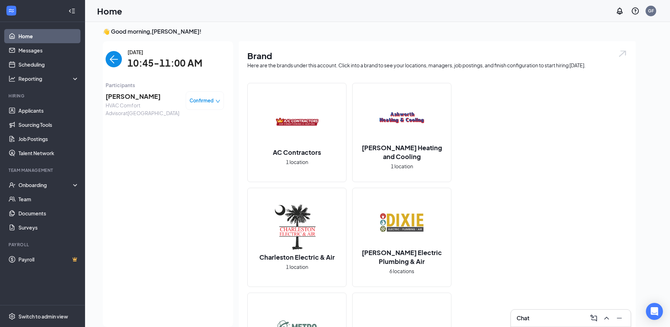
click at [122, 95] on span "[PERSON_NAME]" at bounding box center [143, 96] width 74 height 10
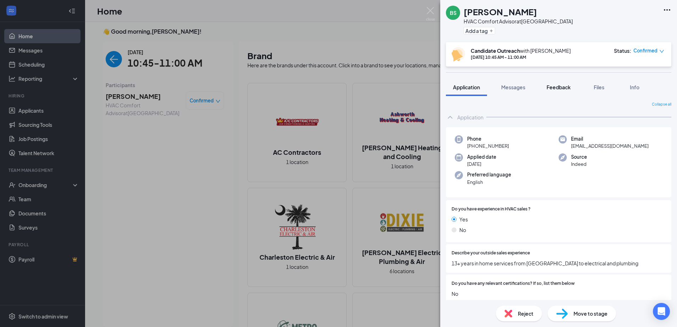
click at [560, 82] on button "Feedback" at bounding box center [558, 87] width 38 height 18
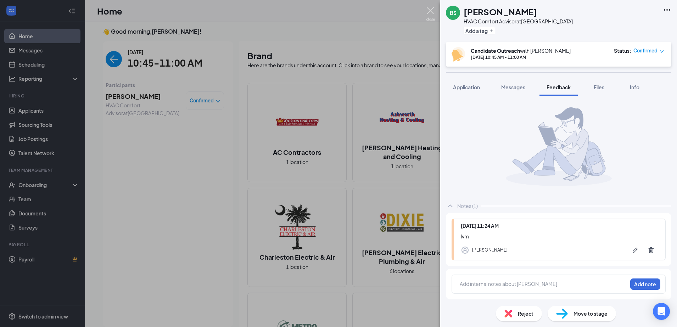
click at [430, 14] on img at bounding box center [430, 14] width 9 height 14
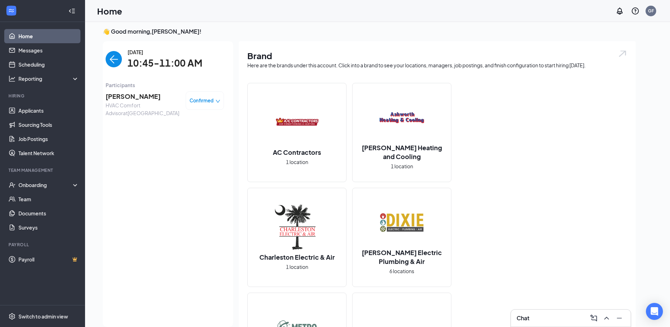
click at [111, 63] on img "back-button" at bounding box center [114, 59] width 16 height 16
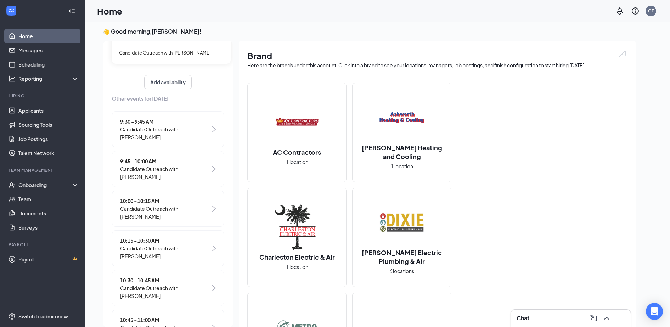
scroll to position [69, 0]
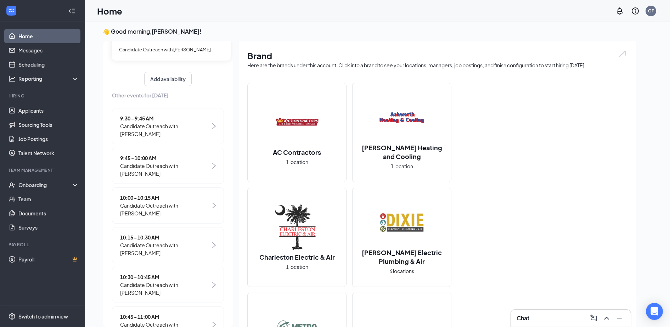
click at [164, 241] on span "10:15 - 10:30 AM" at bounding box center [165, 238] width 90 height 8
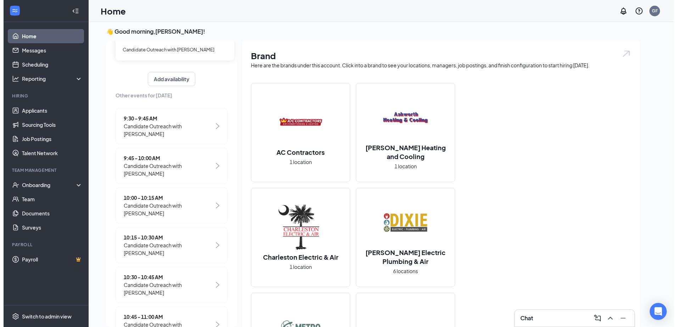
scroll to position [0, 0]
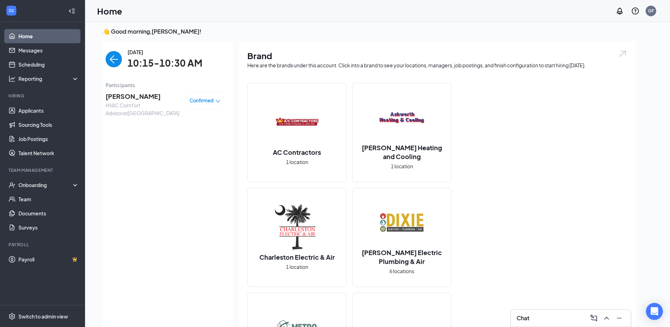
click at [131, 99] on span "[PERSON_NAME]" at bounding box center [143, 96] width 74 height 10
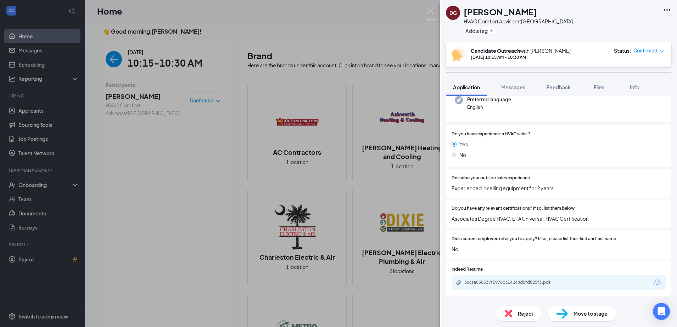
scroll to position [96, 0]
click at [491, 283] on div "3ccfa838537f5976c314248d0fd825f3.pdf" at bounding box center [513, 282] width 99 height 6
click at [552, 89] on span "Feedback" at bounding box center [558, 87] width 24 height 6
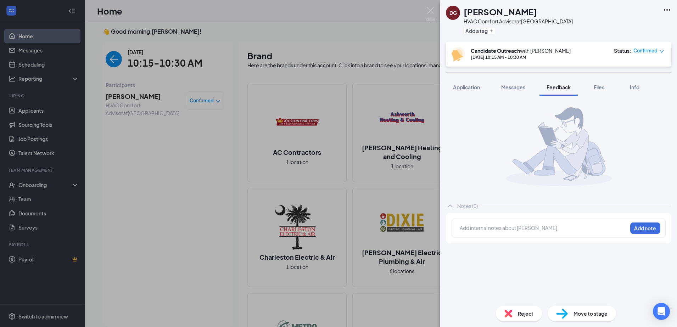
click at [484, 234] on div at bounding box center [544, 229] width 168 height 10
click at [480, 230] on div at bounding box center [543, 227] width 167 height 7
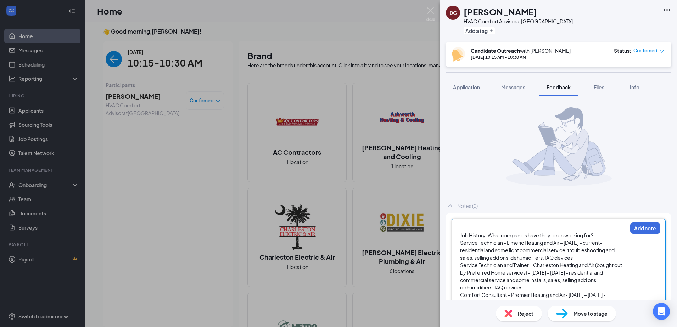
click at [459, 238] on div "Job History: What companies have they been working for? Service Technician - Li…" at bounding box center [558, 313] width 214 height 189
click at [461, 235] on span "Job History: What companies have they been working for?" at bounding box center [526, 235] width 133 height 6
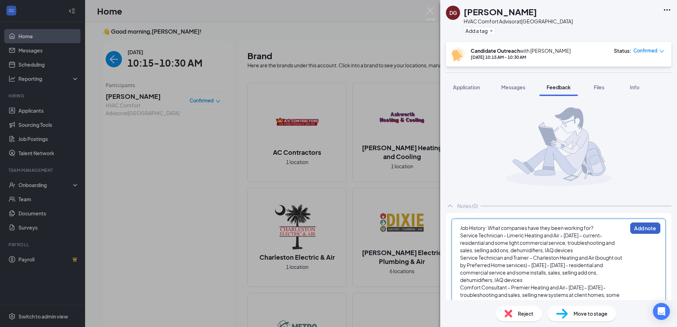
click at [630, 231] on button "Add note" at bounding box center [645, 228] width 30 height 11
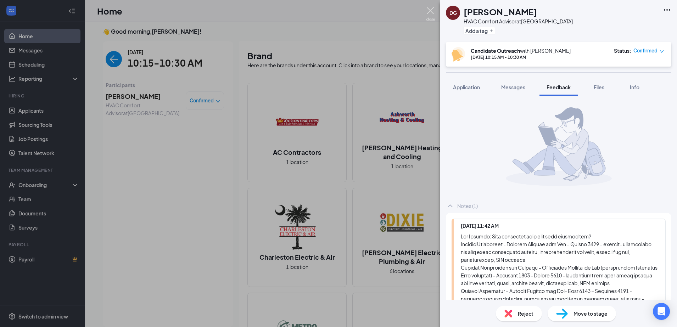
click at [431, 16] on img at bounding box center [430, 14] width 9 height 14
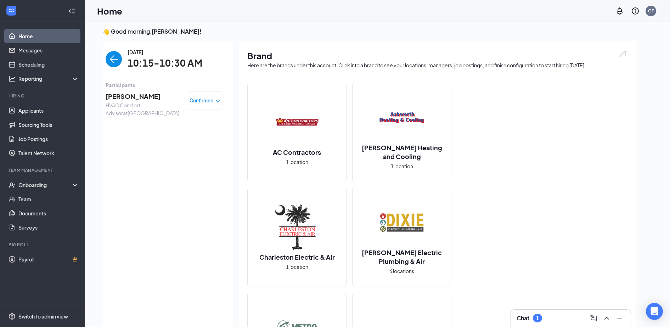
click at [110, 58] on img "back-button" at bounding box center [114, 59] width 16 height 16
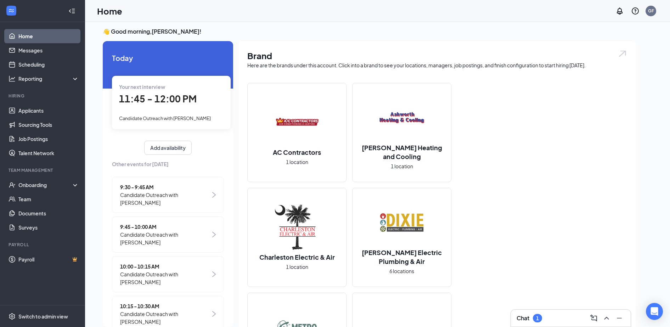
click at [190, 111] on div "Your next interview 11:45 - 12:00 PM Candidate Outreach with Joe Horling" at bounding box center [171, 102] width 119 height 53
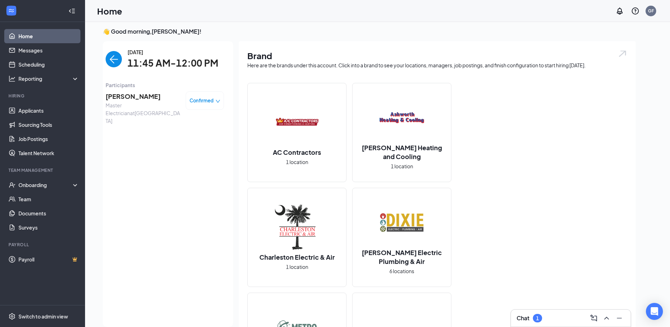
click at [128, 95] on span "Joe Horling" at bounding box center [143, 96] width 74 height 10
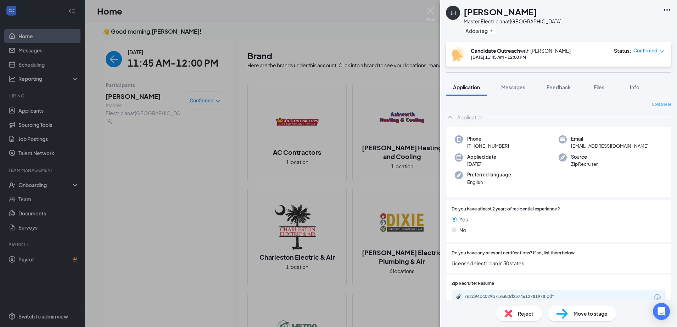
click at [557, 95] on button "Feedback" at bounding box center [558, 87] width 38 height 18
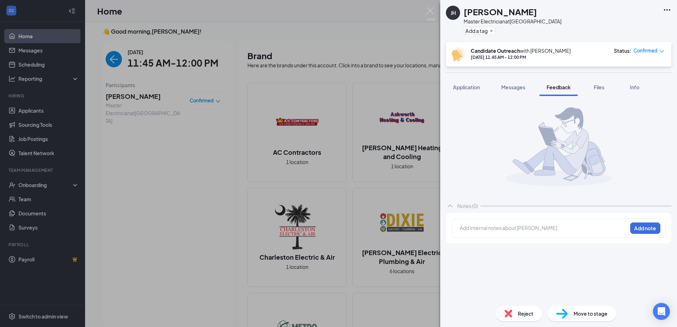
click at [491, 227] on div at bounding box center [543, 227] width 167 height 7
click at [650, 229] on button "Add note" at bounding box center [645, 228] width 30 height 11
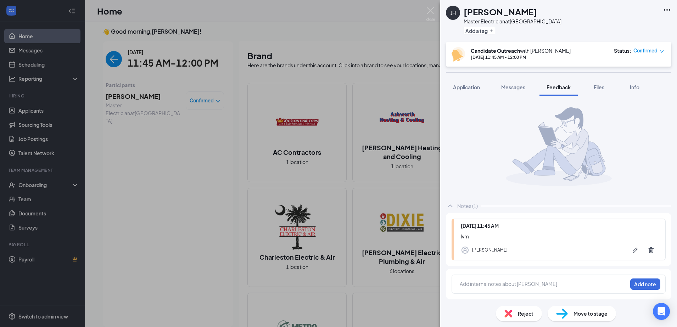
click at [275, 38] on div "JH Joe Horling Master Electrician at Memphis Add a tag Candidate Outreach with …" at bounding box center [338, 163] width 677 height 327
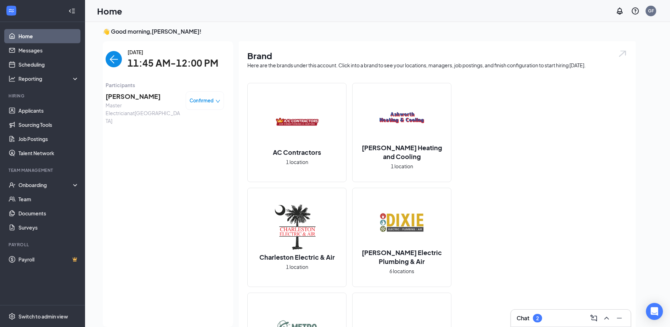
click at [106, 58] on img "back-button" at bounding box center [114, 59] width 16 height 16
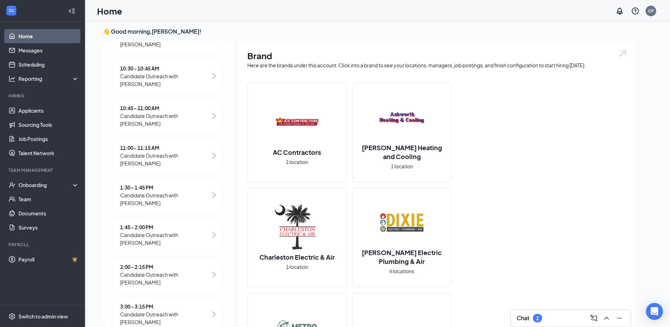
scroll to position [275, 0]
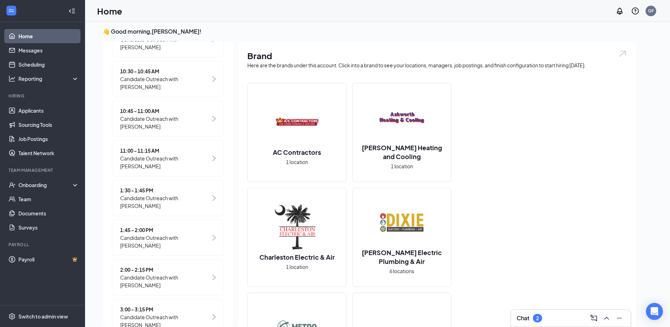
click at [550, 321] on div "Chat 2" at bounding box center [571, 318] width 108 height 11
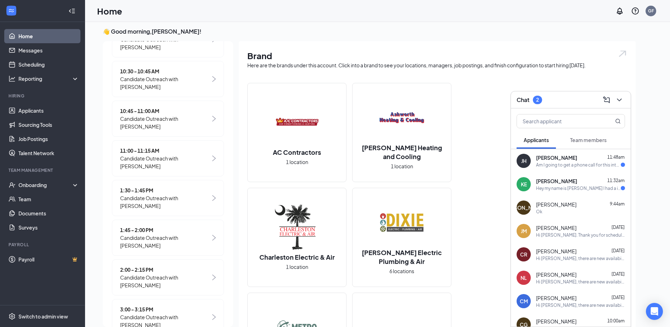
click at [553, 167] on div "Am I going to get a phone call for this interview" at bounding box center [578, 165] width 85 height 6
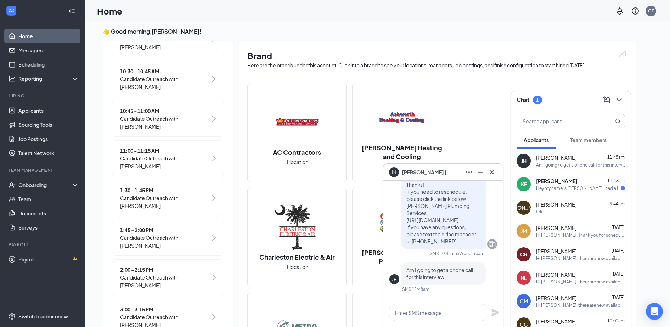
click at [437, 174] on div "JH Joe Horling" at bounding box center [443, 172] width 108 height 11
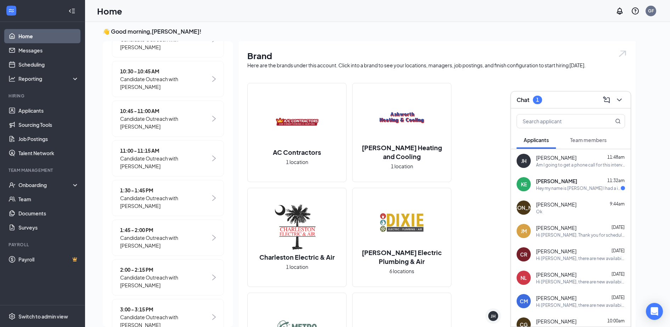
click at [568, 186] on div "Hey my name is karsten Eason I had a interview at 12:30 I was not able to join …" at bounding box center [578, 188] width 85 height 6
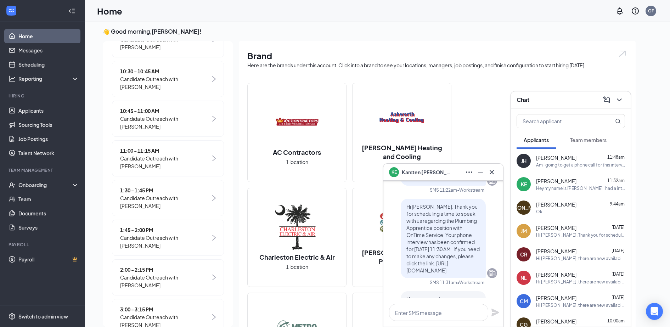
scroll to position [0, 0]
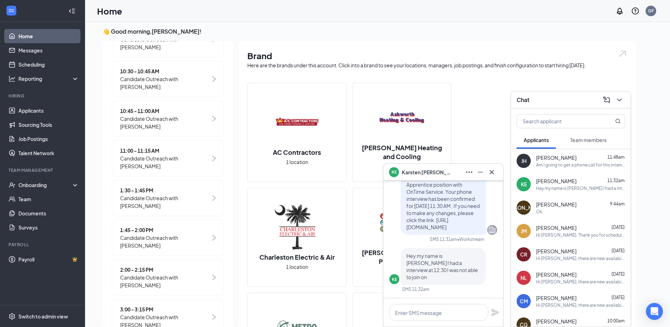
click at [435, 171] on span "Karsten Eason" at bounding box center [427, 172] width 50 height 8
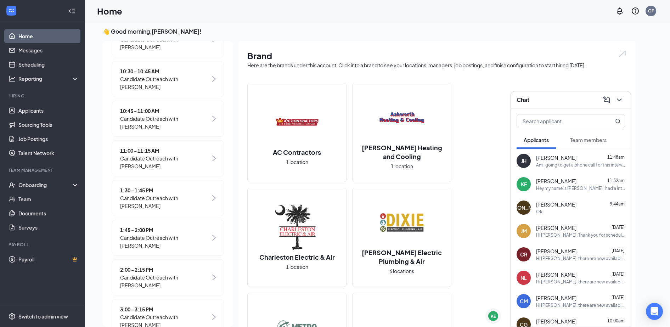
click at [578, 99] on div "Chat" at bounding box center [571, 99] width 108 height 11
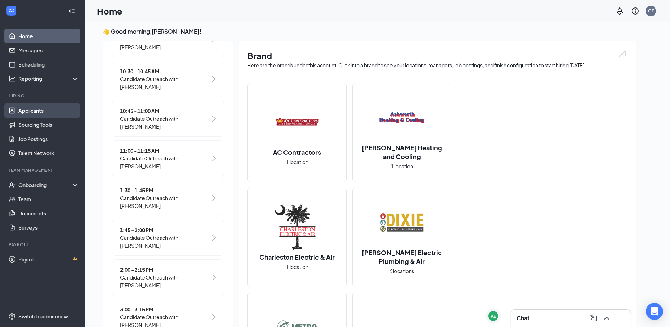
click at [28, 106] on link "Applicants" at bounding box center [48, 110] width 61 height 14
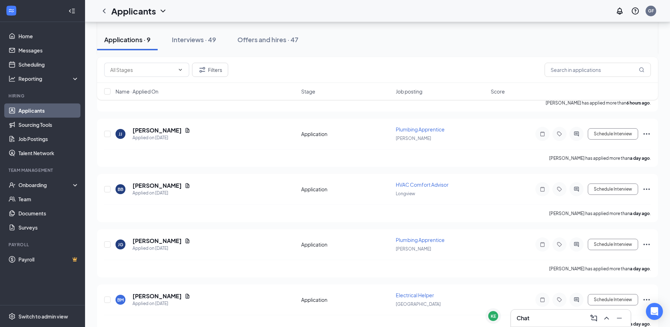
scroll to position [316, 0]
